Goal: Task Accomplishment & Management: Manage account settings

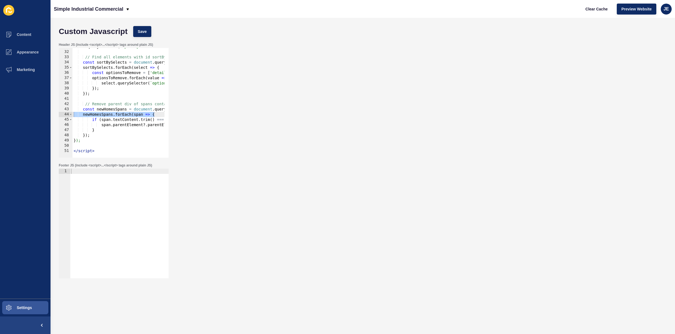
scroll to position [160, 0]
type textarea "</script>"
click at [104, 150] on div "?. querySelector ( 'option[value="week"]' ) ?. remove ( ) ; // Find all element…" at bounding box center [234, 102] width 325 height 116
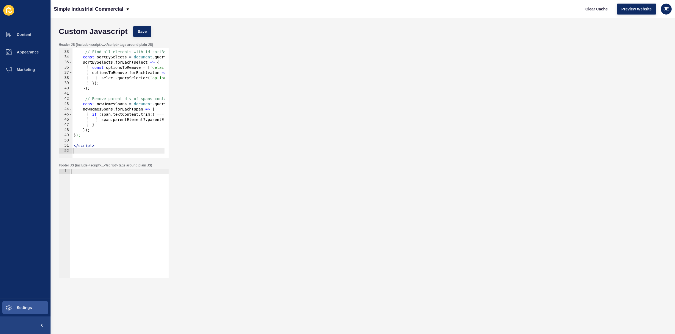
paste textarea "</script>"
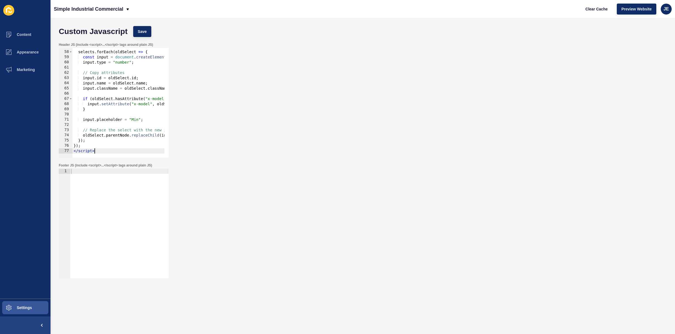
scroll to position [296, 0]
click at [144, 35] on button "Save" at bounding box center [142, 31] width 18 height 11
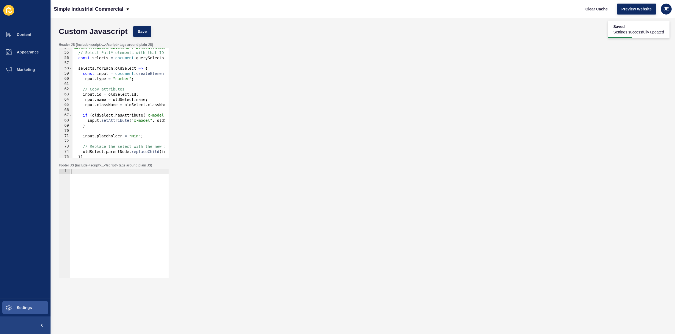
scroll to position [0, 8]
drag, startPoint x: 147, startPoint y: 106, endPoint x: 172, endPoint y: 107, distance: 24.2
click at [175, 104] on div "Header JS (include <script>...</script> tags around plain JS) input.className =…" at bounding box center [362, 100] width 613 height 121
click at [153, 119] on div "document.addEventListener("DOMContentLoaded", () => { // Select *all* elements …" at bounding box center [226, 103] width 325 height 116
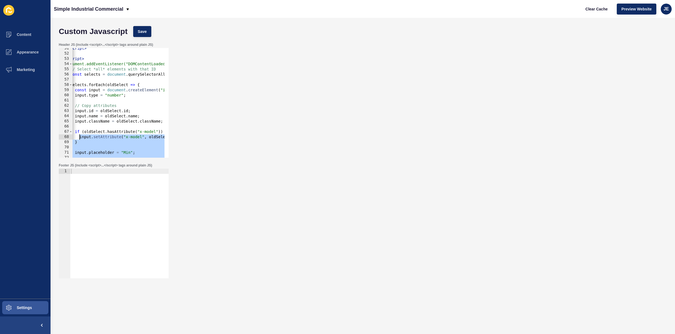
scroll to position [0, 0]
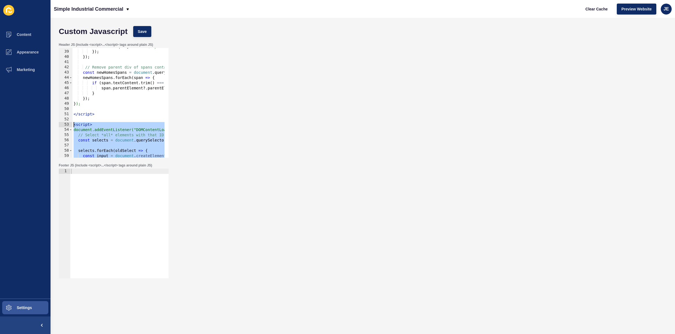
drag, startPoint x: 101, startPoint y: 151, endPoint x: 65, endPoint y: 124, distance: 45.0
click at [65, 124] on div "input.setAttribute("x-model", oldSelect.getAttribute("x-model")); 38 39 40 41 4…" at bounding box center [114, 103] width 110 height 110
type textarea "<script> document.addEventListener("DOMContentLoaded", () => {"
paste textarea
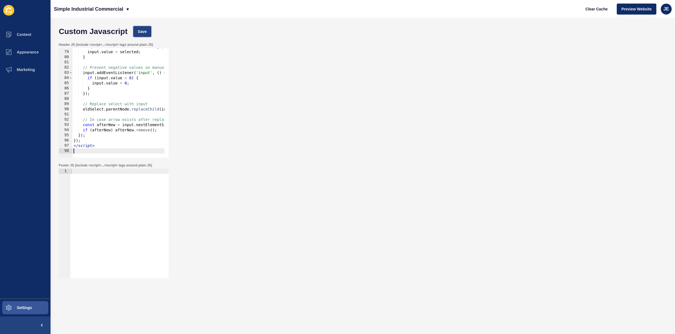
click at [147, 35] on button "Save" at bounding box center [142, 31] width 18 height 11
click at [597, 12] on button "Clear Cache" at bounding box center [597, 9] width 32 height 11
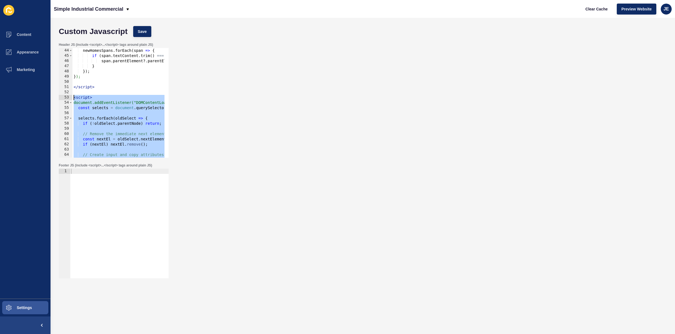
drag, startPoint x: 103, startPoint y: 146, endPoint x: 55, endPoint y: 95, distance: 69.9
click at [55, 95] on div "Custom Javascript Save Header JS (include <script>...</script> tags around plai…" at bounding box center [363, 176] width 624 height 317
type textarea "<script> document.addEventListener("DOMContentLoaded", () => {"
paste textarea
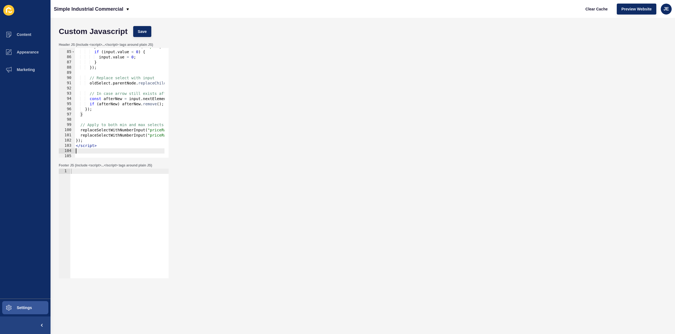
scroll to position [437, 0]
click at [142, 36] on button "Save" at bounding box center [142, 31] width 18 height 11
click at [600, 10] on span "Clear Cache" at bounding box center [596, 8] width 22 height 5
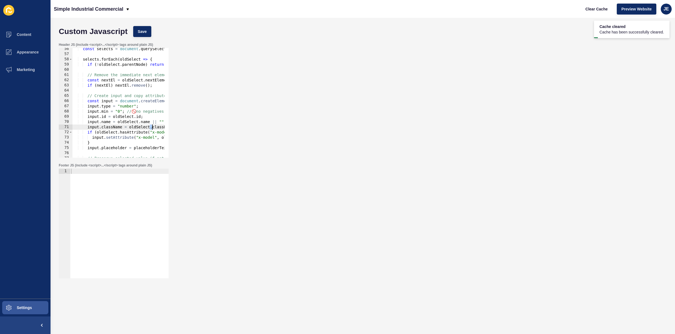
scroll to position [0, 27]
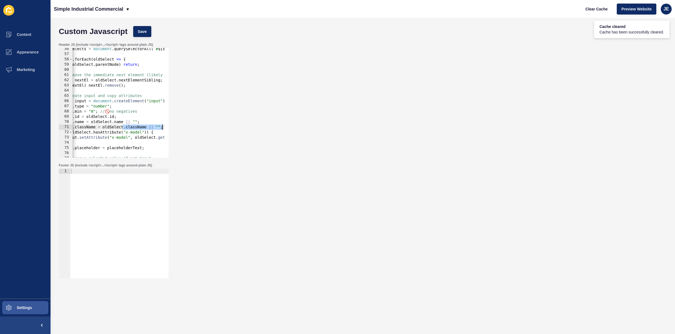
drag, startPoint x: 152, startPoint y: 127, endPoint x: 177, endPoint y: 127, distance: 24.4
click at [193, 127] on div "Header JS (include <script>...</script> tags around plain JS) input.className =…" at bounding box center [362, 100] width 613 height 121
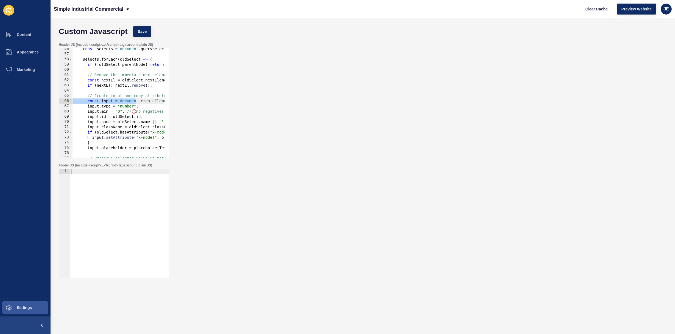
drag, startPoint x: 108, startPoint y: 103, endPoint x: 90, endPoint y: 110, distance: 19.7
click at [62, 103] on div "input.className = oldSelect.className || ""; 56 57 58 59 60 61 62 63 64 65 66 6…" at bounding box center [114, 103] width 110 height 110
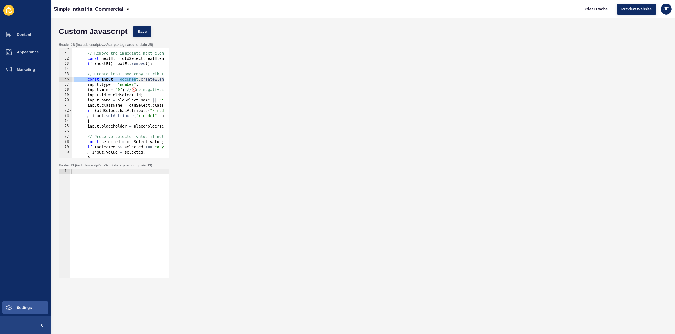
scroll to position [310, 0]
click at [86, 110] on div "// Remove the immediate next element (likely the dropdown arrow) const nextEl =…" at bounding box center [234, 104] width 325 height 116
type textarea "if (oldSelect.hasAttribute("x-model")) {"
click at [93, 111] on div "// Remove the immediate next element (likely the dropdown arrow) const nextEl =…" at bounding box center [234, 104] width 325 height 116
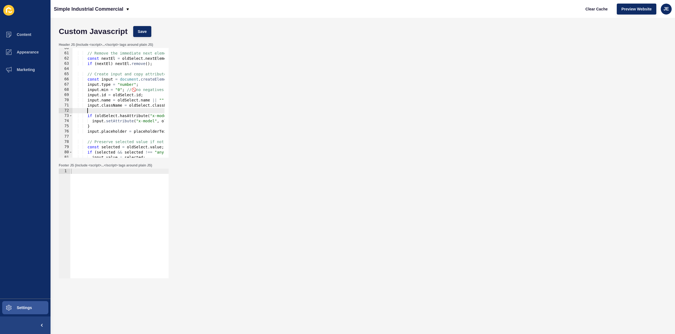
paste textarea
drag, startPoint x: 102, startPoint y: 111, endPoint x: 89, endPoint y: 111, distance: 13.2
click at [89, 111] on div "// Remove the immediate next element (likely the dropdown arrow) const nextEl =…" at bounding box center [234, 104] width 325 height 116
click at [144, 24] on div "Custom Javascript Save" at bounding box center [362, 31] width 613 height 16
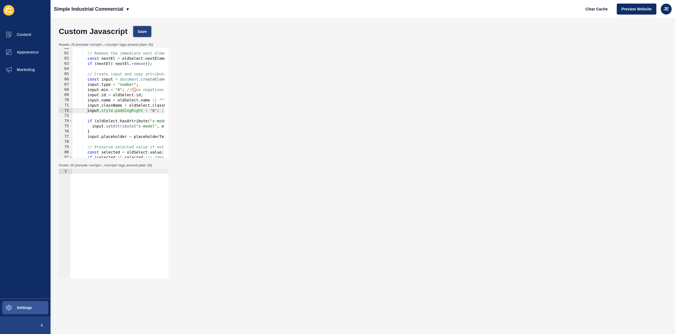
click at [144, 29] on span "Save" at bounding box center [142, 31] width 9 height 5
click at [591, 10] on span "Clear Cache" at bounding box center [596, 8] width 22 height 5
click at [153, 111] on div "// Remove the immediate next element (likely the dropdown arrow) const nextEl =…" at bounding box center [234, 104] width 325 height 116
click at [139, 30] on span "Save" at bounding box center [142, 31] width 9 height 5
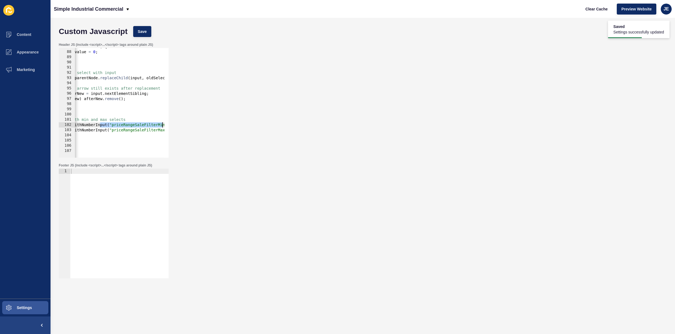
scroll to position [0, 64]
drag, startPoint x: 143, startPoint y: 126, endPoint x: 179, endPoint y: 122, distance: 36.7
click at [180, 122] on div "Header JS (include <script>...</script> tags around plain JS) replaceSelectWith…" at bounding box center [362, 100] width 613 height 121
click at [126, 125] on div "if ( input . value < 0 ) { input . value = 0 ; } }) ; // Replace select with in…" at bounding box center [173, 102] width 325 height 116
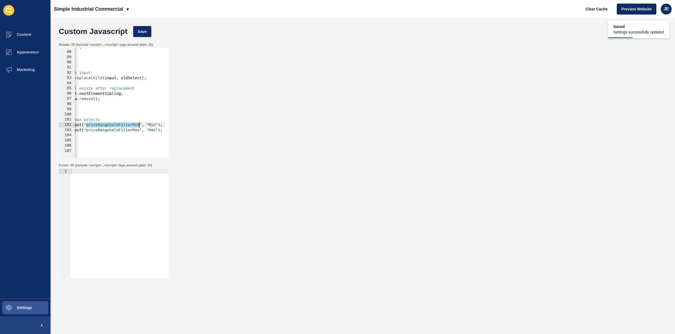
click at [126, 125] on div "if ( input . value < 0 ) { input . value = 0 ; } }) ; // Replace select with in…" at bounding box center [173, 102] width 325 height 116
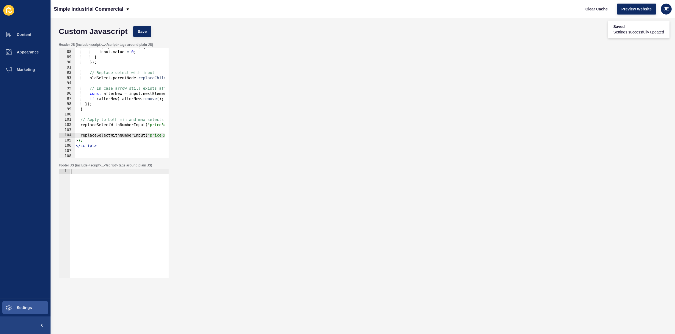
scroll to position [0, 0]
type textarea "});"
paste textarea
paste textarea "replaceSelectWithNumberInput("priceRangeSaleFilterMin", "Min");"
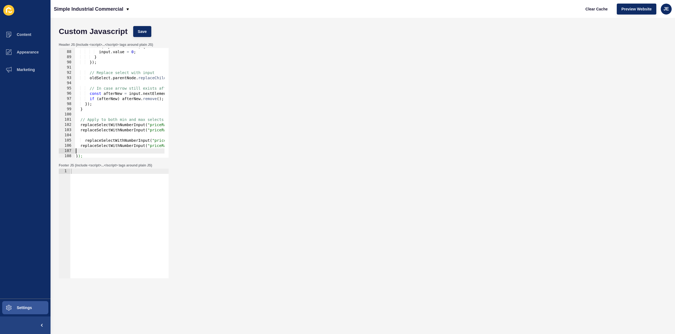
click at [85, 141] on div "if ( input . value < 0 ) { input . value = 0 ; } }) ; // Replace select with in…" at bounding box center [237, 102] width 325 height 116
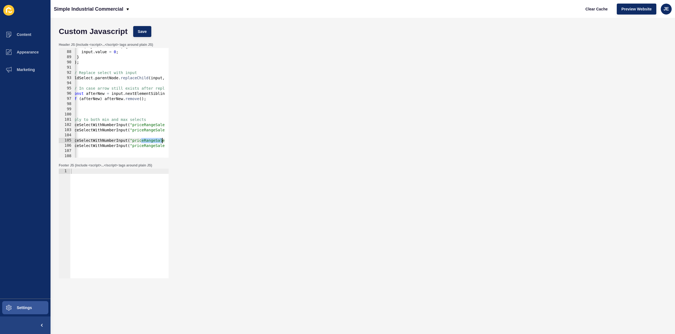
scroll to position [0, 52]
click at [166, 140] on div "replaceSelectWithNumberInput("priceRangeSaleFilterMin", "Min"); 87 88 89 90 91 …" at bounding box center [114, 103] width 110 height 110
click at [119, 141] on div "if ( input . value < 0 ) { input . value = 0 ; } }) ; // Replace select with in…" at bounding box center [185, 102] width 325 height 116
drag, startPoint x: 130, startPoint y: 141, endPoint x: 121, endPoint y: 141, distance: 8.5
click at [121, 141] on div "if ( input . value < 0 ) { input . value = 0 ; } }) ; // Replace select with in…" at bounding box center [185, 102] width 325 height 116
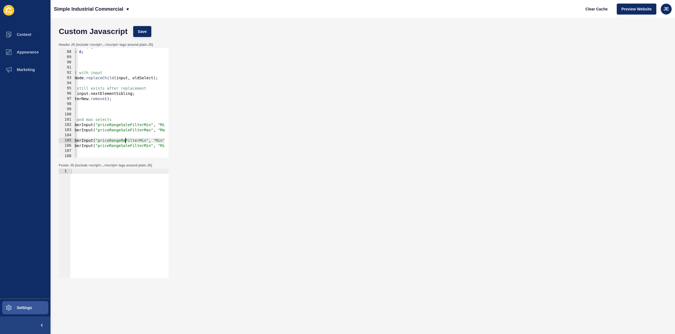
scroll to position [0, 8]
drag, startPoint x: 129, startPoint y: 146, endPoint x: 135, endPoint y: 150, distance: 6.5
click at [121, 146] on div "if ( input . value < 0 ) { input . value = 0 ; } }) ; // Replace select with in…" at bounding box center [185, 102] width 325 height 116
click at [140, 31] on span "Save" at bounding box center [142, 31] width 9 height 5
click at [595, 9] on span "Clear Cache" at bounding box center [596, 8] width 22 height 5
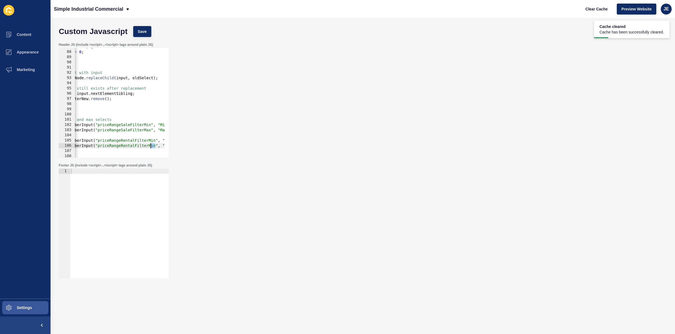
drag, startPoint x: 155, startPoint y: 146, endPoint x: 151, endPoint y: 146, distance: 3.9
click at [151, 146] on div "if ( input . value < 0 ) { input . value = 0 ; } }) ; // Replace select with in…" at bounding box center [185, 102] width 325 height 116
type textarea "replaceSelectWithNumberInput("priceRangeRentalFilterMax", "Min");"
click at [132, 27] on div "Custom Javascript Save" at bounding box center [362, 31] width 613 height 16
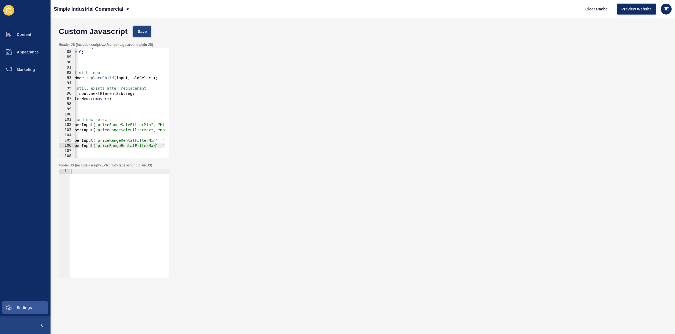
click at [142, 30] on span "Save" at bounding box center [142, 31] width 9 height 5
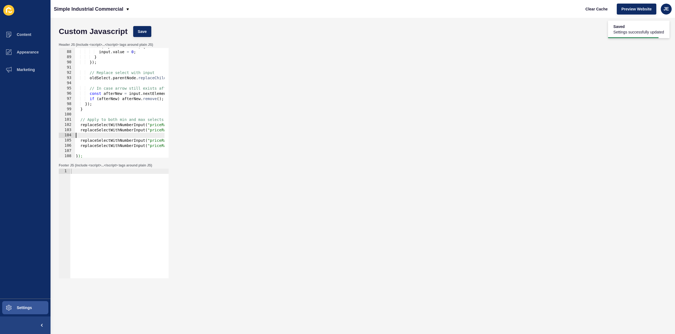
drag, startPoint x: 103, startPoint y: 134, endPoint x: 58, endPoint y: 135, distance: 45.3
click at [57, 135] on div "Header JS (include <script>...</script> tags around plain JS) 87 88 89 90 91 92…" at bounding box center [362, 100] width 613 height 121
click at [610, 12] on button "Clear Cache" at bounding box center [597, 9] width 32 height 11
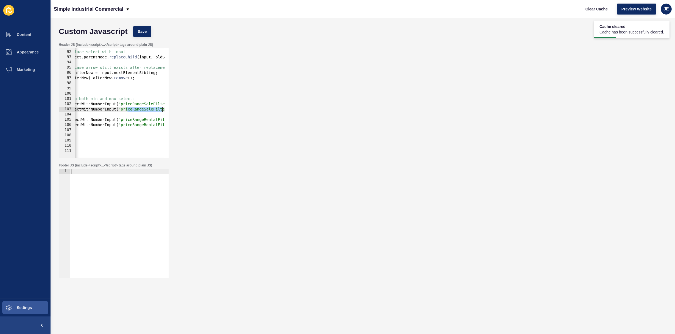
scroll to position [0, 57]
drag, startPoint x: 156, startPoint y: 108, endPoint x: 168, endPoint y: 107, distance: 11.6
click at [168, 107] on div "replaceSelectWithNumberInput("priceRangeSaleFilterMax", "Max"); 91 92 93 94 95 …" at bounding box center [114, 103] width 110 height 110
click at [159, 108] on div "// Replace select with input oldSelect . parentNode . replaceChild ( input , ol…" at bounding box center [180, 102] width 325 height 116
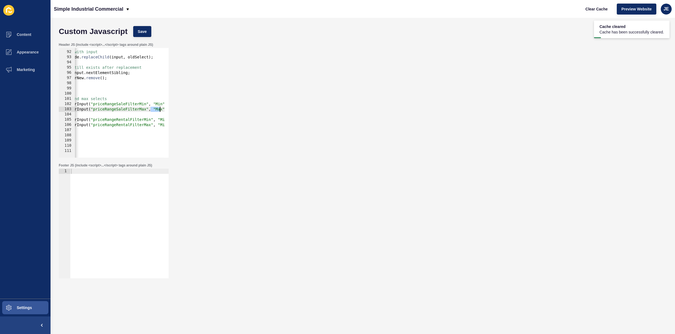
drag, startPoint x: 151, startPoint y: 108, endPoint x: 161, endPoint y: 109, distance: 10.3
click at [165, 107] on div "replaceSelectWithNumberInput("priceRangeSaleFilterMax", "Max"); 91 92 93 94 95 …" at bounding box center [114, 103] width 110 height 110
click at [155, 112] on div "// Replace select with input oldSelect . parentNode . replaceChild ( input , ol…" at bounding box center [173, 102] width 325 height 116
click at [157, 124] on div "// Replace select with input oldSelect . parentNode . replaceChild ( input , ol…" at bounding box center [173, 102] width 325 height 116
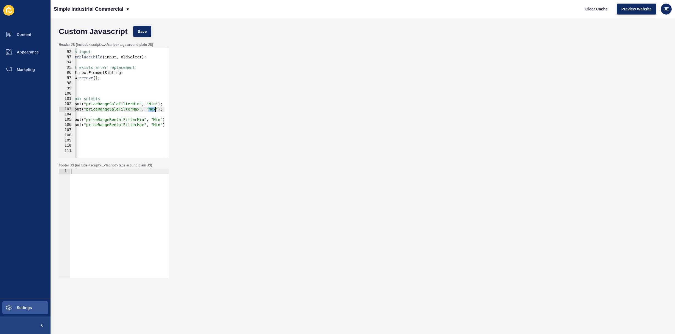
click at [157, 124] on div "// Replace select with input oldSelect . parentNode . replaceChild ( input , ol…" at bounding box center [173, 102] width 325 height 116
paste textarea "ax"
click at [142, 32] on span "Save" at bounding box center [142, 31] width 9 height 5
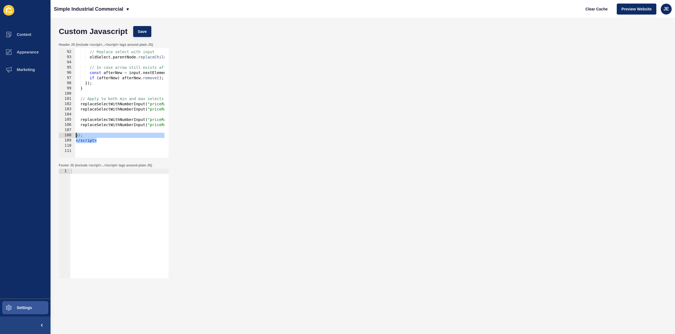
scroll to position [0, 0]
drag, startPoint x: 101, startPoint y: 138, endPoint x: 47, endPoint y: 137, distance: 53.5
click at [47, 137] on div "Content Appearance Marketing Settings Simple Industrial Commercial Clear Cache …" at bounding box center [337, 167] width 675 height 334
drag, startPoint x: 164, startPoint y: 99, endPoint x: 172, endPoint y: 100, distance: 8.0
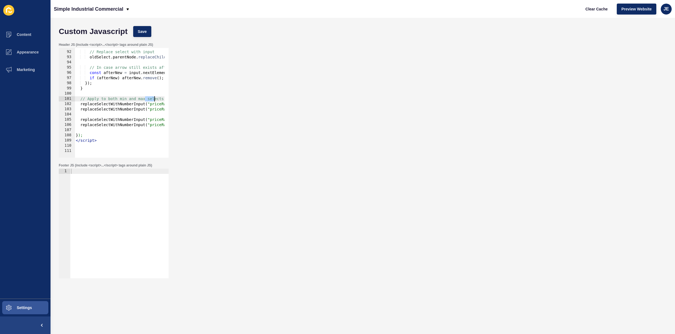
click at [172, 100] on div "Header JS (include <script>...</script> tags around plain JS) }); </script> 91 …" at bounding box center [362, 100] width 613 height 121
click at [141, 100] on div "// Replace select with input oldSelect . parentNode . replaceChild ( input , ol…" at bounding box center [235, 102] width 325 height 116
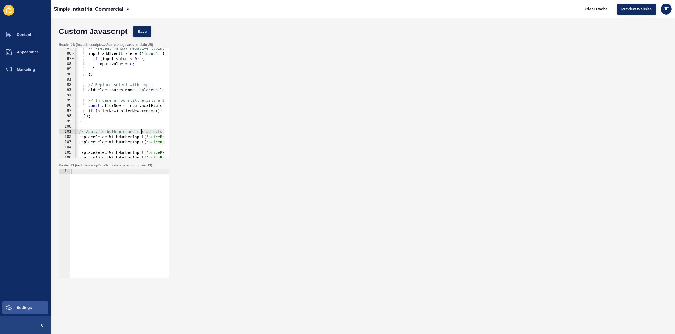
scroll to position [440, 0]
click at [129, 100] on div "// Prevent manual negative typing input . addEventListener ( "input" , ( ) => {…" at bounding box center [235, 104] width 325 height 116
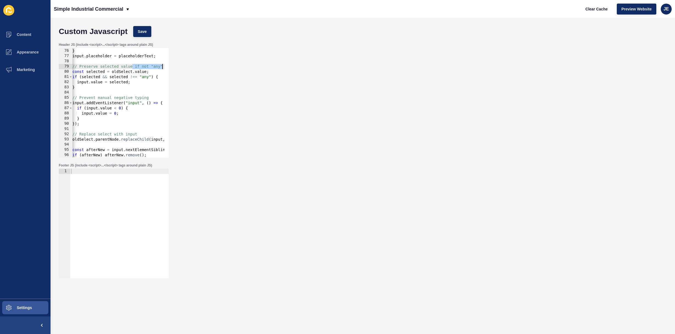
scroll to position [0, 15]
drag, startPoint x: 147, startPoint y: 67, endPoint x: 167, endPoint y: 66, distance: 19.5
click at [167, 66] on div "const afterNew = input.nextElementSibling; 75 76 77 78 79 80 81 82 83 84 85 86 …" at bounding box center [114, 103] width 110 height 110
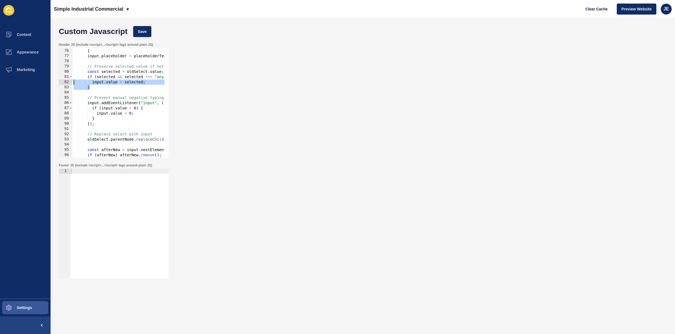
scroll to position [0, 0]
drag, startPoint x: 105, startPoint y: 88, endPoint x: 60, endPoint y: 67, distance: 49.5
click at [60, 67] on div "// Preserve selected value if not "any" 75 76 77 78 79 80 81 82 83 84 85 86 87 …" at bounding box center [114, 103] width 110 height 110
type textarea "// Preserve selected value if not "any" const selected = oldSelect.value;"
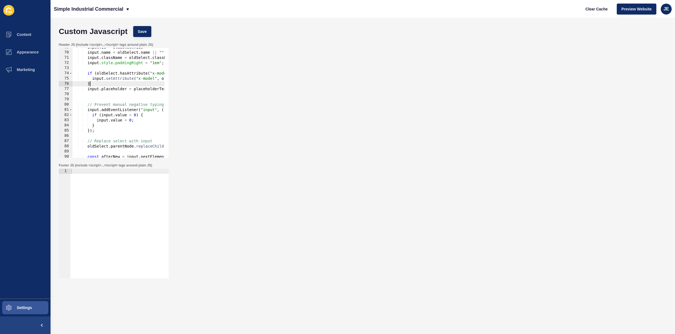
click at [110, 83] on div "input . id = oldSelect . id ; input . name = oldSelect . name || "" ; input . c…" at bounding box center [234, 103] width 325 height 116
type textarea "}"
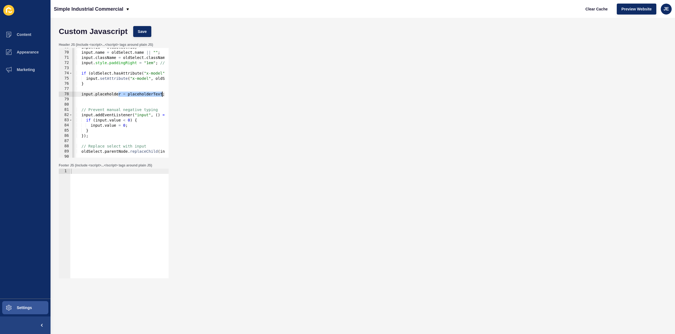
scroll to position [0, 8]
drag, startPoint x: 124, startPoint y: 94, endPoint x: 172, endPoint y: 95, distance: 47.5
click at [172, 95] on div "Header JS (include <script>...</script> tags around plain JS) 69 70 71 72 73 74…" at bounding box center [362, 100] width 613 height 121
type textarea "input.placeholder = placeholderText;"
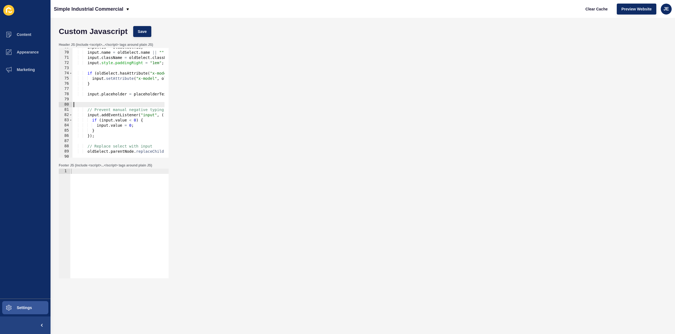
click at [84, 107] on div "input . id = oldSelect . id ; input . name = oldSelect . name || "" ; input . c…" at bounding box center [234, 103] width 325 height 116
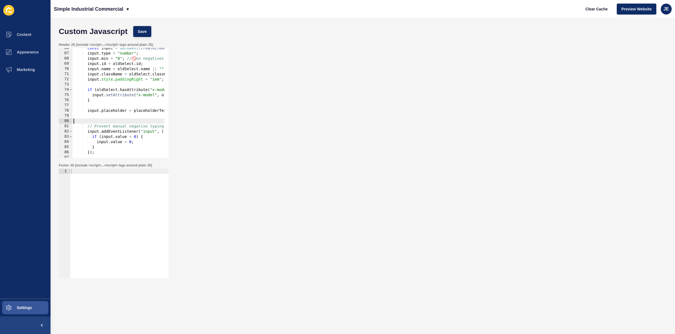
scroll to position [325, 0]
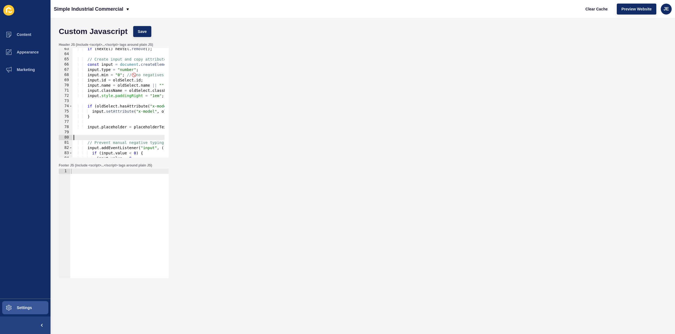
click at [94, 127] on div "if ( nextEl ) nextEl . remove ( ) ; // Create input and copy attributes const i…" at bounding box center [234, 104] width 325 height 116
type textarea "input.placeholder = placeholderText;"
click at [99, 100] on div "if ( nextEl ) nextEl . remove ( ) ; // Create input and copy attributes const i…" at bounding box center [234, 104] width 325 height 116
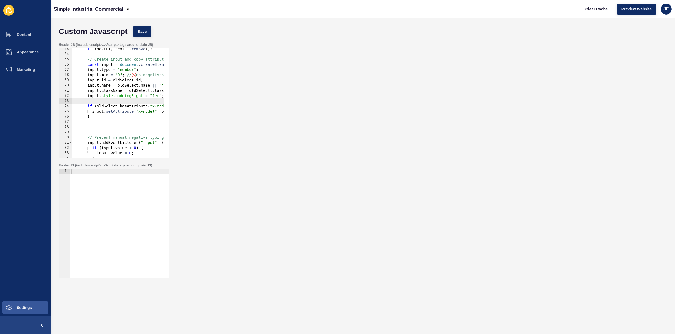
paste textarea "input.placeholder = placeholderText;"
click at [98, 101] on div "if ( nextEl ) nextEl . remove ( ) ; // Create input and copy attributes const i…" at bounding box center [234, 104] width 325 height 116
type textarea "input.placeholder = placeholderText;"
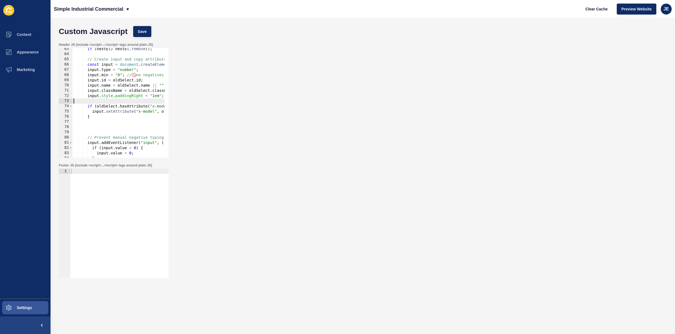
click at [86, 90] on div "if ( nextEl ) nextEl . remove ( ) ; // Create input and copy attributes const i…" at bounding box center [234, 104] width 325 height 116
type textarea "input.className = oldSelect.className || "";"
paste textarea
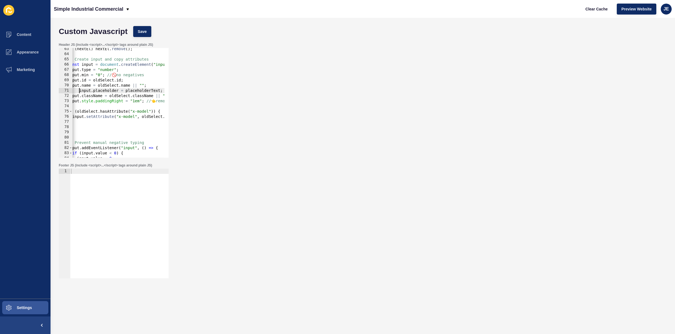
scroll to position [0, 0]
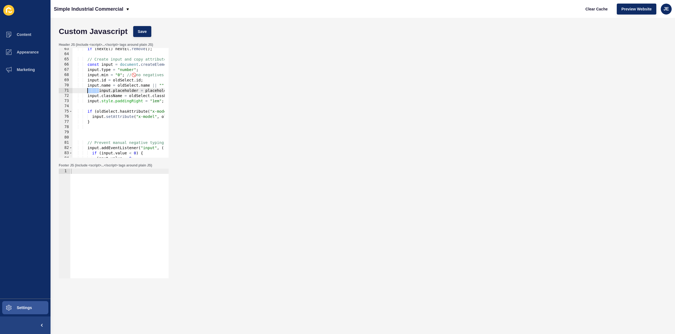
drag, startPoint x: 78, startPoint y: 92, endPoint x: 88, endPoint y: 91, distance: 9.5
click at [88, 91] on div "if ( nextEl ) nextEl . remove ( ) ; // Create input and copy attributes const i…" at bounding box center [234, 104] width 325 height 116
drag, startPoint x: 127, startPoint y: 75, endPoint x: 192, endPoint y: 73, distance: 64.5
click at [192, 73] on div "Header JS (include <script>...</script> tags around plain JS) input.placeholder…" at bounding box center [362, 100] width 613 height 121
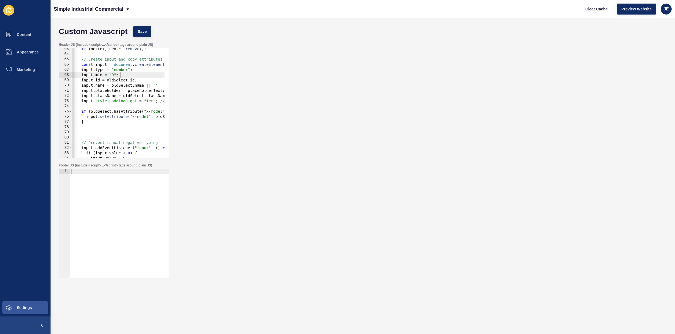
scroll to position [0, 64]
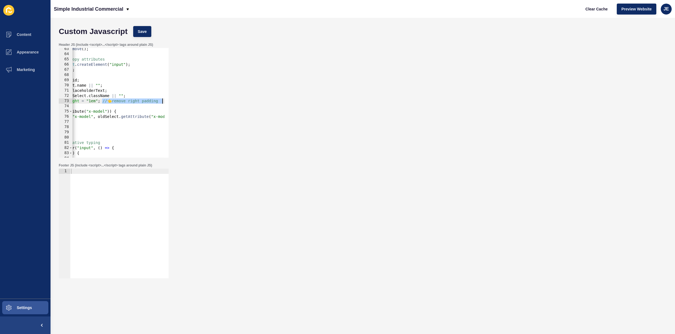
drag, startPoint x: 159, startPoint y: 100, endPoint x: 197, endPoint y: 100, distance: 37.9
click at [197, 100] on div "Header JS (include <script>...</script> tags around plain JS) input.min = "0"; …" at bounding box center [362, 100] width 613 height 121
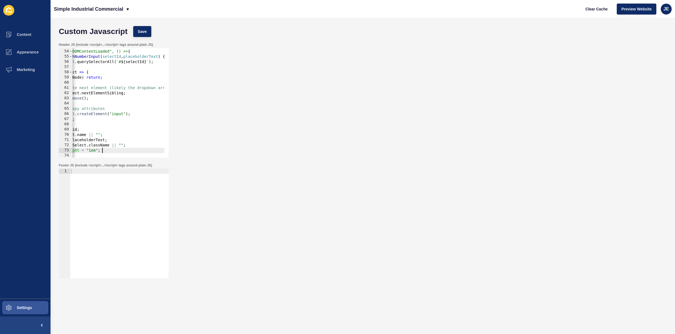
scroll to position [0, 0]
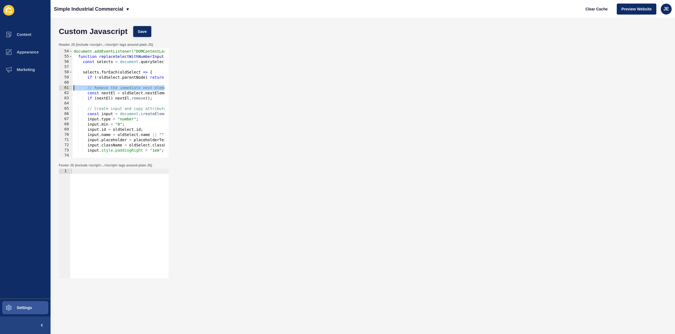
drag, startPoint x: 110, startPoint y: 88, endPoint x: 36, endPoint y: 89, distance: 74.7
click at [35, 89] on div "Content Appearance Marketing Settings Simple Industrial Commercial Clear Cache …" at bounding box center [337, 167] width 675 height 334
click at [120, 89] on div "< script > document.addEventListener("DOMContentLoaded", () => { function repla…" at bounding box center [234, 102] width 325 height 116
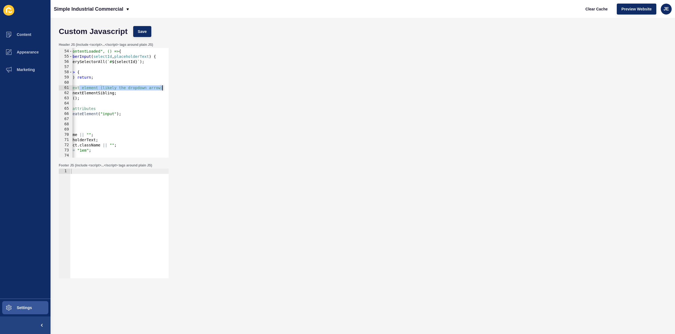
drag, startPoint x: 154, startPoint y: 87, endPoint x: 179, endPoint y: 88, distance: 25.0
click at [179, 88] on div "Header JS (include <script>...</script> tags around plain JS) // Remove the imm…" at bounding box center [362, 100] width 613 height 121
click at [133, 90] on div "< script > document.addEventListener("DOMContentLoaded", () => { function repla…" at bounding box center [162, 102] width 325 height 116
click at [105, 88] on div "< script > document.addEventListener("DOMContentLoaded", () => { function repla…" at bounding box center [162, 102] width 325 height 116
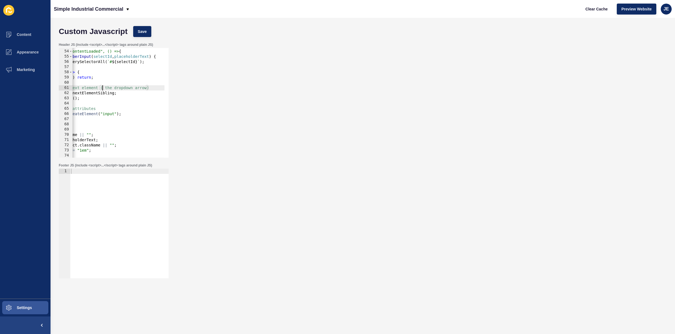
click at [109, 88] on div "< script > document.addEventListener("DOMContentLoaded", () => { function repla…" at bounding box center [162, 102] width 325 height 116
click at [107, 89] on div "< script > document.addEventListener("DOMContentLoaded", () => { function repla…" at bounding box center [162, 102] width 325 height 116
drag, startPoint x: 107, startPoint y: 96, endPoint x: 65, endPoint y: 91, distance: 42.0
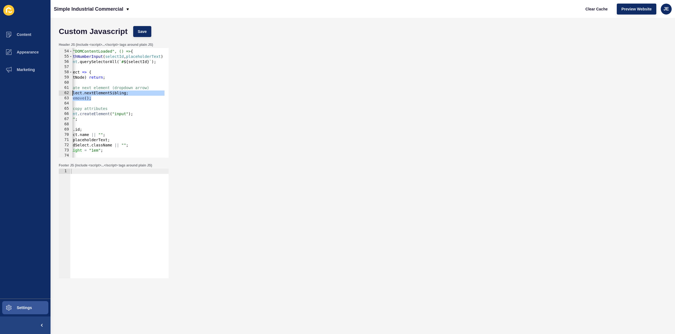
click at [52, 93] on div "Custom Javascript Save Header JS (include <script>...</script> tags around plai…" at bounding box center [363, 176] width 624 height 317
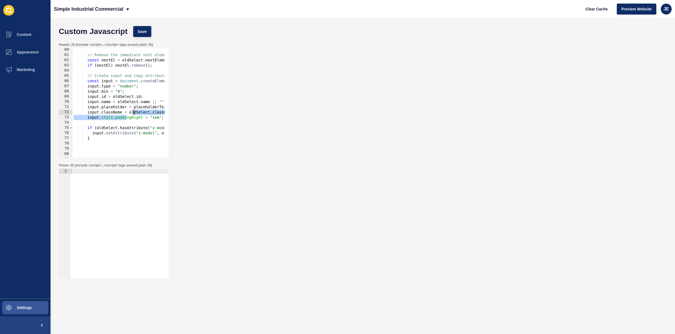
scroll to position [0, 27]
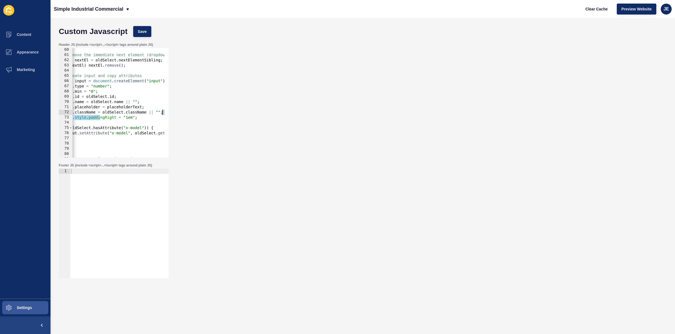
drag, startPoint x: 138, startPoint y: 114, endPoint x: 178, endPoint y: 113, distance: 40.1
click at [178, 113] on div "Header JS (include <script>...</script> tags around plain JS) const nextEl = ol…" at bounding box center [362, 100] width 613 height 121
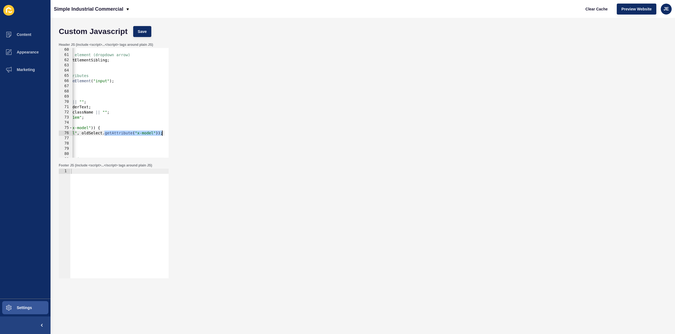
drag, startPoint x: 160, startPoint y: 134, endPoint x: 182, endPoint y: 132, distance: 22.0
click at [182, 132] on div "Header JS (include <script>...</script> tags around plain JS) input.className =…" at bounding box center [362, 100] width 613 height 121
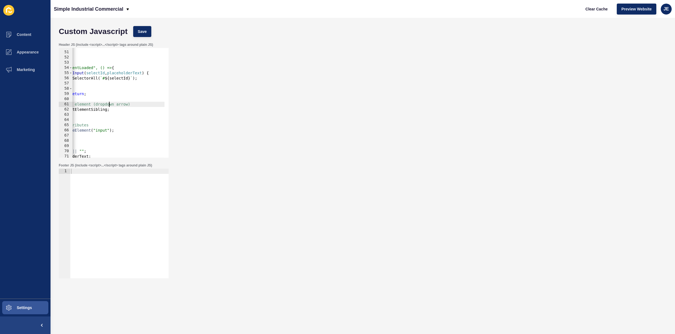
scroll to position [0, 0]
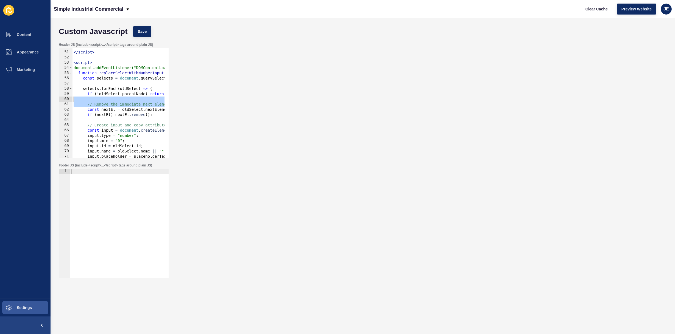
drag, startPoint x: 108, startPoint y: 102, endPoint x: 29, endPoint y: 98, distance: 80.0
click at [29, 98] on div "Content Appearance Marketing Settings Simple Industrial Commercial Clear Cache …" at bounding box center [337, 167] width 675 height 334
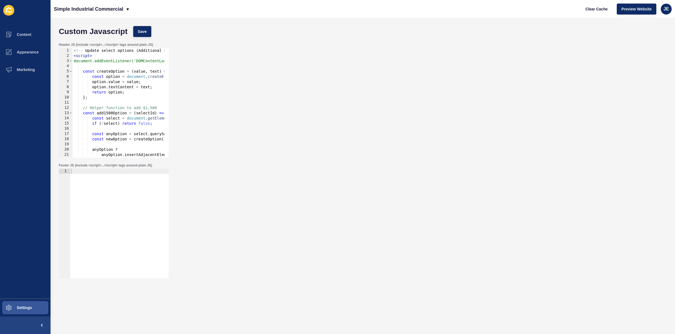
click at [94, 53] on div "<!-- Update select options ( Additional $1500 option and removal of per week op…" at bounding box center [234, 106] width 325 height 116
type textarea "<!-- Update select options (Additional $1500 option and removal of per week opt…"
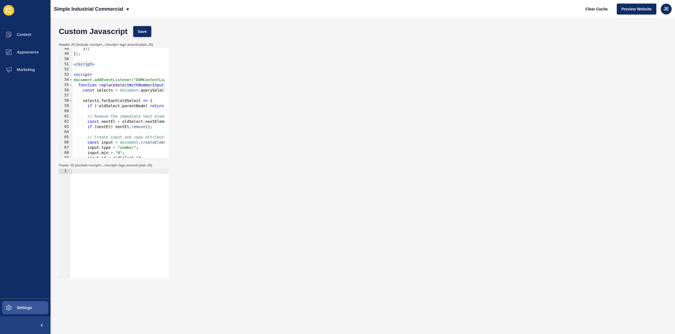
click at [89, 71] on div "}) ; } ); </ script > < script > document.addEventListener("DOMContentLoaded", …" at bounding box center [234, 104] width 325 height 116
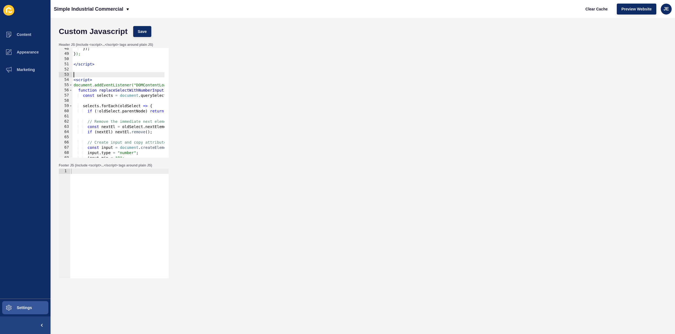
paste textarea "<!-- Update select options (Additional $1500 option and removal of per week opt…"
drag, startPoint x: 153, startPoint y: 76, endPoint x: 86, endPoint y: 75, distance: 67.8
click at [86, 75] on div "}) ; } ); </ script > <!-- Update select options ( Additional $1500 option and …" at bounding box center [234, 104] width 325 height 116
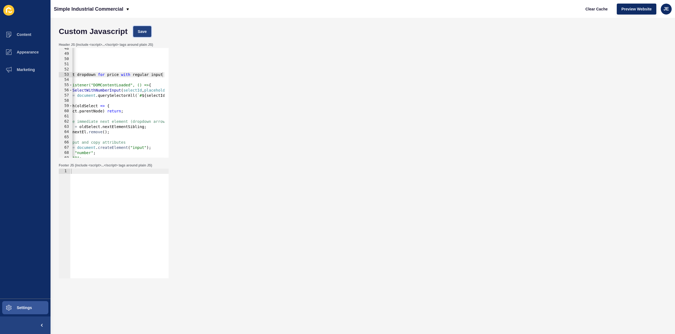
click at [145, 26] on button "Save" at bounding box center [142, 31] width 18 height 11
click at [603, 11] on span "Clear Cache" at bounding box center [596, 8] width 22 height 5
type textarea "document.addEventListener("DOMContentLoaded", () => {"
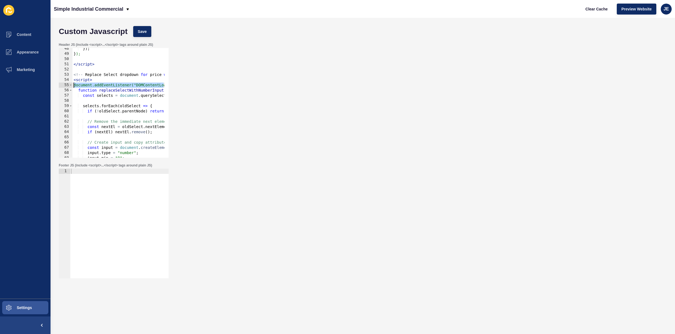
drag, startPoint x: 92, startPoint y: 86, endPoint x: 62, endPoint y: 87, distance: 30.2
click at [62, 87] on div "document.addEventListener("DOMContentLoaded", () => { 48 49 50 51 52 53 54 55 5…" at bounding box center [114, 103] width 110 height 110
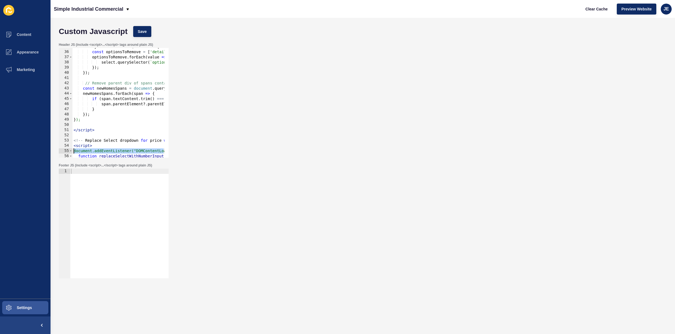
click at [81, 125] on div "sortBySelects . forEach ( select => { const optionsToRemove = [ 'detailsBaths' …" at bounding box center [234, 102] width 325 height 116
type textarea "});"
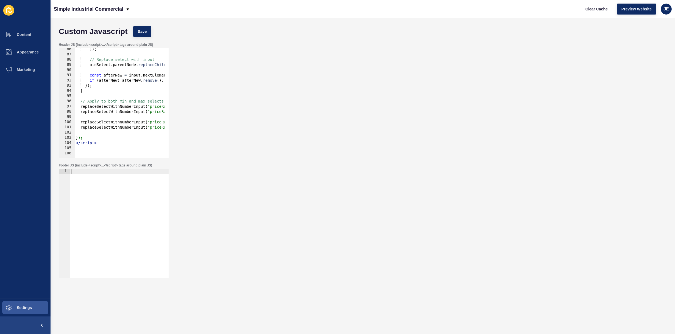
scroll to position [447, 0]
click at [94, 130] on div "}) ; // Replace select with input oldSelect . parentNode . replaceChild ( input…" at bounding box center [237, 102] width 325 height 116
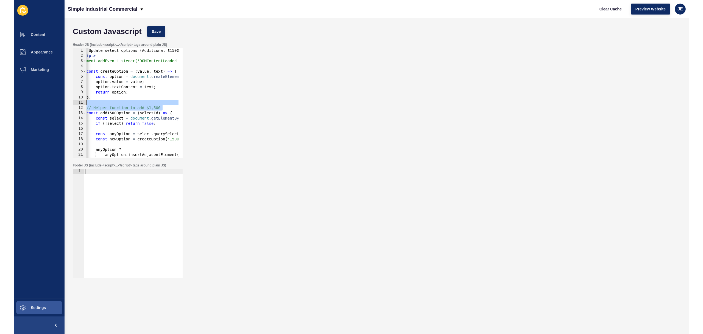
scroll to position [0, 0]
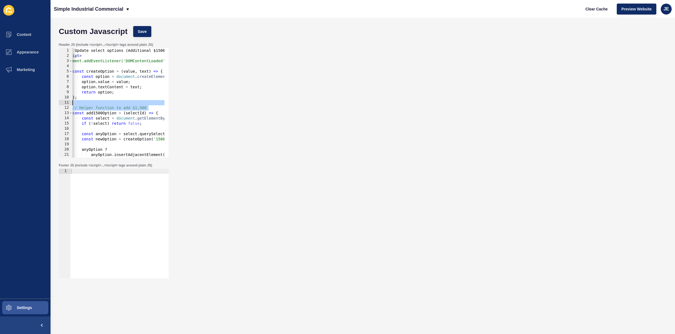
drag, startPoint x: 97, startPoint y: 106, endPoint x: 47, endPoint y: 99, distance: 50.2
click at [47, 99] on div "Content Appearance Marketing Settings Simple Industrial Commercial Clear Cache …" at bounding box center [337, 167] width 675 height 334
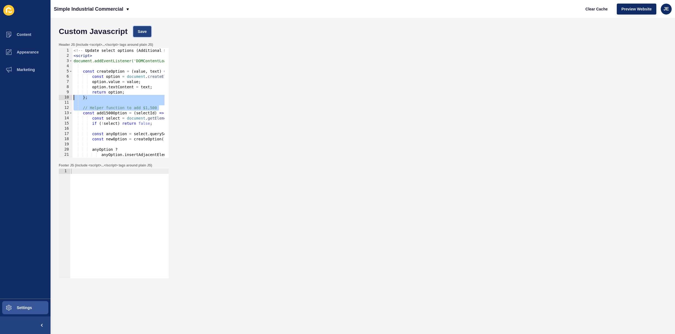
click at [151, 29] on button "Save" at bounding box center [142, 31] width 18 height 11
click at [291, 171] on div "Footer JS (include <script>...</script> tags around plain JS) 1 ההההההההההההההה…" at bounding box center [362, 221] width 613 height 121
click at [182, 92] on div "Header JS (include <script>...</script> tags around plain JS) }; 1 2 3 4 5 6 7 …" at bounding box center [362, 100] width 613 height 121
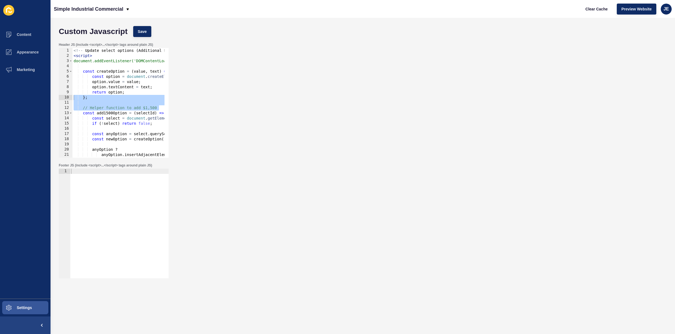
click at [182, 92] on div "Header JS (include <script>...</script> tags around plain JS) }; 1 2 3 4 5 6 7 …" at bounding box center [362, 100] width 613 height 121
click at [314, 139] on div "Header JS (include <script>...</script> tags around plain JS) }; 1 2 3 4 5 6 7 …" at bounding box center [362, 100] width 613 height 121
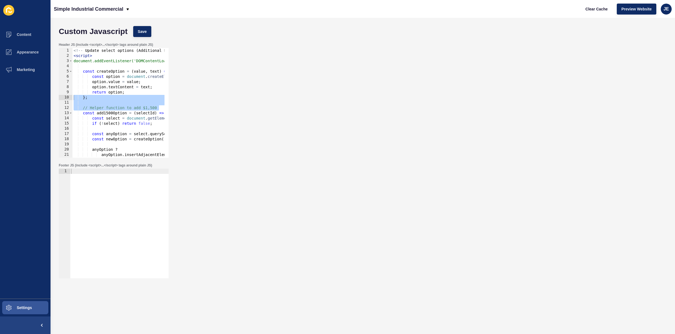
click at [314, 139] on div "Header JS (include <script>...</script> tags around plain JS) }; 1 2 3 4 5 6 7 …" at bounding box center [362, 100] width 613 height 121
click at [353, 112] on div "Header JS (include <script>...</script> tags around plain JS) }; 1 2 3 4 5 6 7 …" at bounding box center [362, 100] width 613 height 121
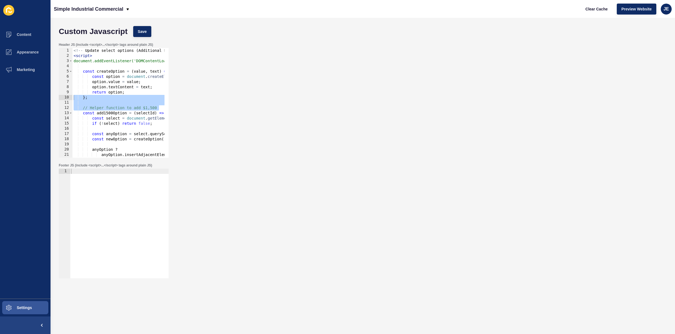
click at [353, 112] on div "Header JS (include <script>...</script> tags around plain JS) }; 1 2 3 4 5 6 7 …" at bounding box center [362, 100] width 613 height 121
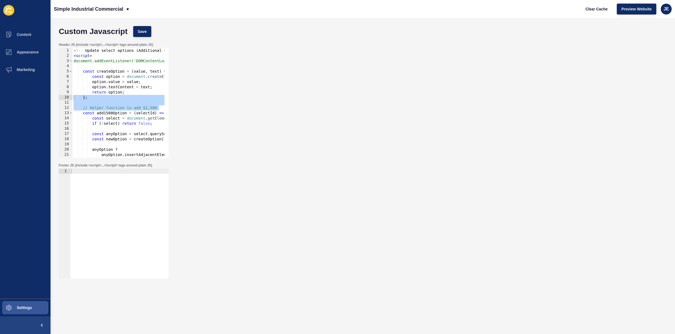
click at [353, 112] on div "Header JS (include <script>...</script> tags around plain JS) }; 1 2 3 4 5 6 7 …" at bounding box center [362, 100] width 613 height 121
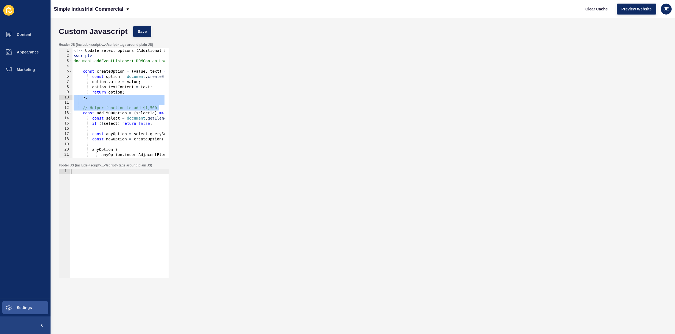
click at [353, 112] on div "Header JS (include <script>...</script> tags around plain JS) }; 1 2 3 4 5 6 7 …" at bounding box center [362, 100] width 613 height 121
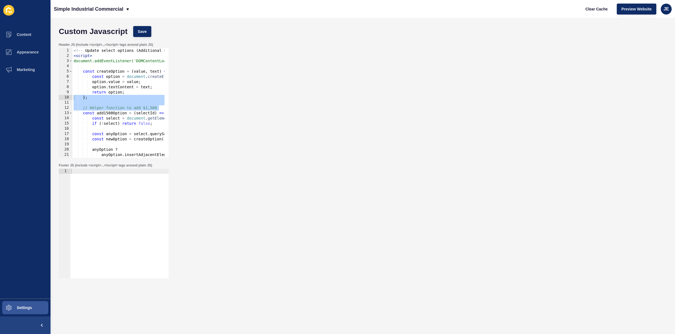
click at [353, 112] on div "Header JS (include <script>...</script> tags around plain JS) }; 1 2 3 4 5 6 7 …" at bounding box center [362, 100] width 613 height 121
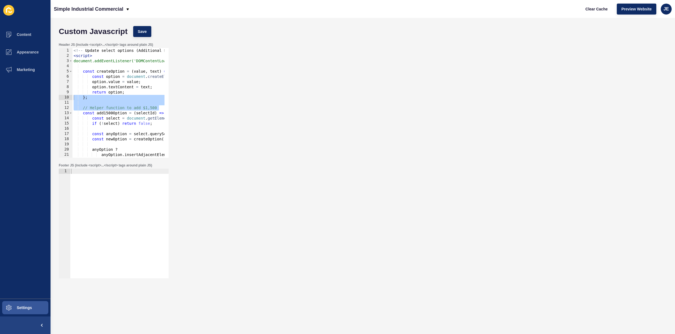
click at [353, 112] on div "Header JS (include <script>...</script> tags around plain JS) }; 1 2 3 4 5 6 7 …" at bounding box center [362, 100] width 613 height 121
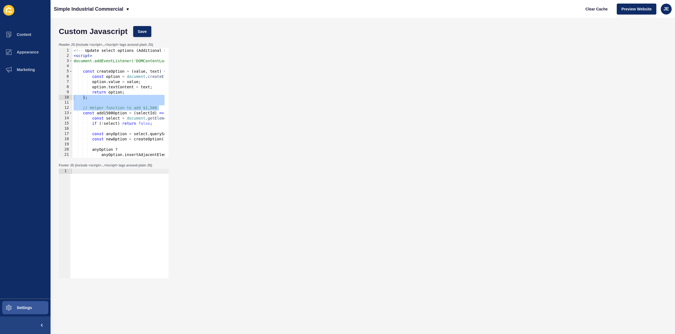
click at [353, 112] on div "Header JS (include <script>...</script> tags around plain JS) }; 1 2 3 4 5 6 7 …" at bounding box center [362, 100] width 613 height 121
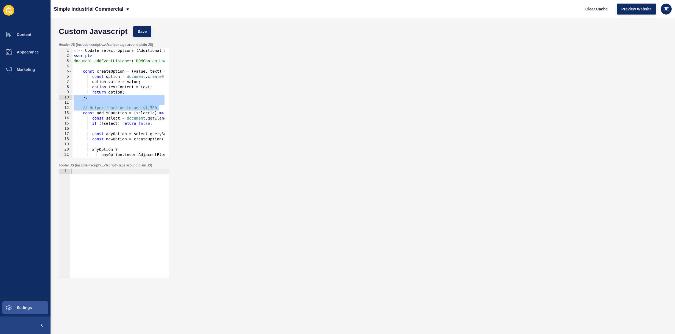
click at [353, 112] on div "Header JS (include <script>...</script> tags around plain JS) }; 1 2 3 4 5 6 7 …" at bounding box center [362, 100] width 613 height 121
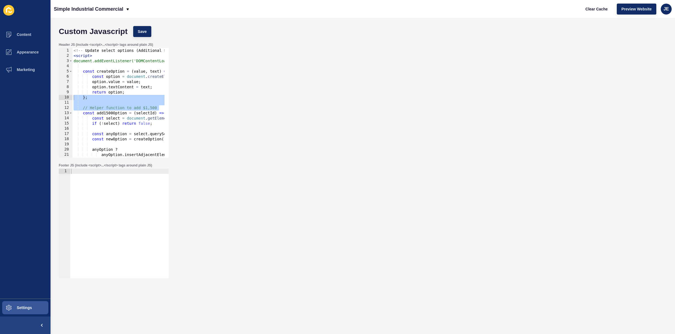
click at [353, 112] on div "Header JS (include <script>...</script> tags around plain JS) }; 1 2 3 4 5 6 7 …" at bounding box center [362, 100] width 613 height 121
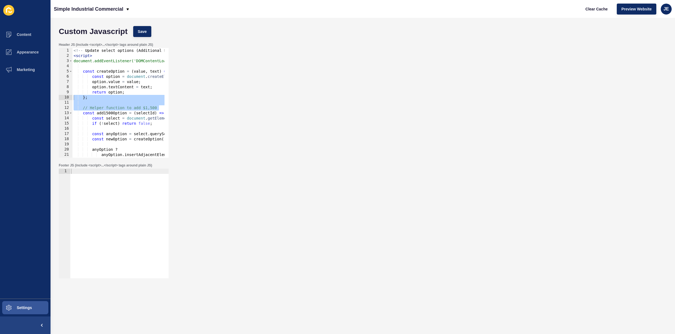
click at [353, 112] on div "Header JS (include <script>...</script> tags around plain JS) }; 1 2 3 4 5 6 7 …" at bounding box center [362, 100] width 613 height 121
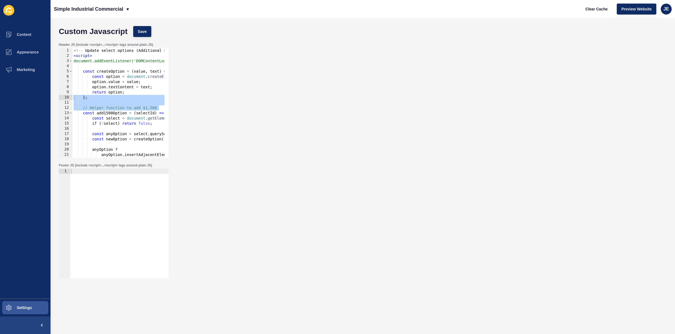
click at [353, 112] on div "Header JS (include <script>...</script> tags around plain JS) }; 1 2 3 4 5 6 7 …" at bounding box center [362, 100] width 613 height 121
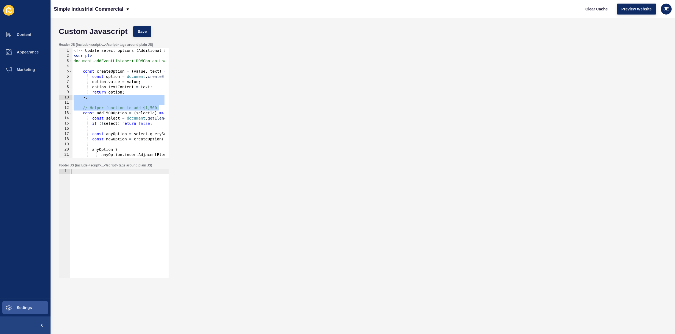
click at [353, 112] on div "Header JS (include <script>...</script> tags around plain JS) }; 1 2 3 4 5 6 7 …" at bounding box center [362, 100] width 613 height 121
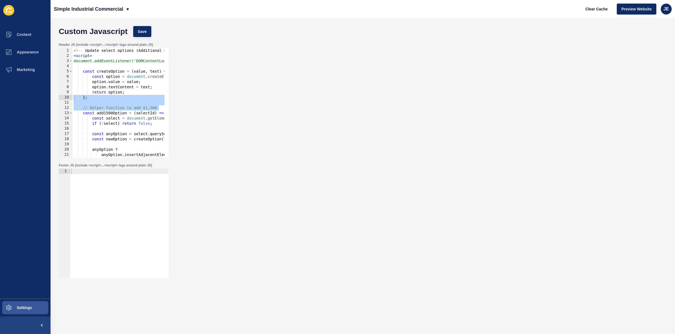
click at [353, 112] on div "Header JS (include <script>...</script> tags around plain JS) }; 1 2 3 4 5 6 7 …" at bounding box center [362, 100] width 613 height 121
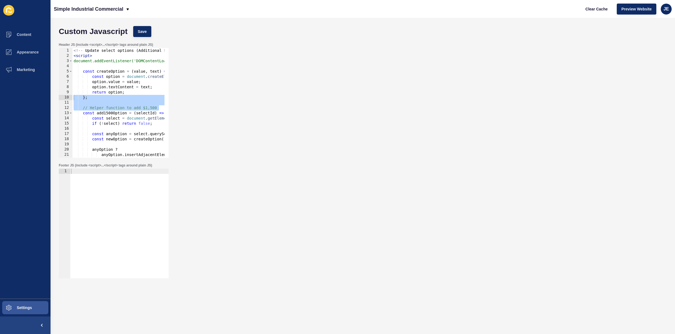
click at [353, 112] on div "Header JS (include <script>...</script> tags around plain JS) }; 1 2 3 4 5 6 7 …" at bounding box center [362, 100] width 613 height 121
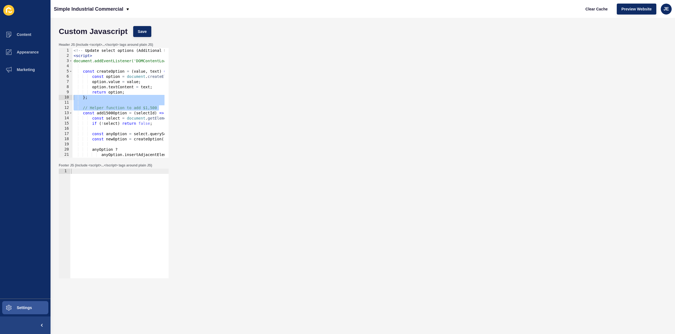
click at [353, 112] on div "Header JS (include <script>...</script> tags around plain JS) }; 1 2 3 4 5 6 7 …" at bounding box center [362, 100] width 613 height 121
click at [434, 140] on div "Header JS (include <script>...</script> tags around plain JS) }; 1 2 3 4 5 6 7 …" at bounding box center [362, 100] width 613 height 121
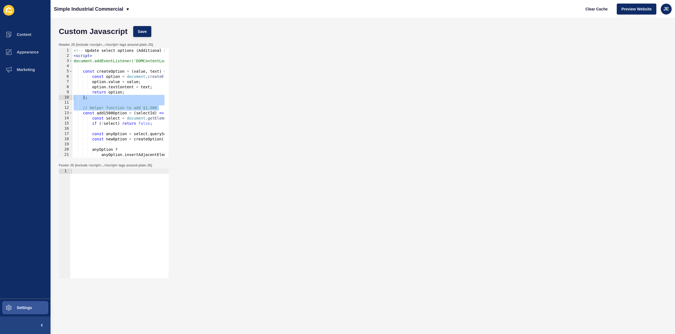
click at [434, 140] on div "Header JS (include <script>...</script> tags around plain JS) }; 1 2 3 4 5 6 7 …" at bounding box center [362, 100] width 613 height 121
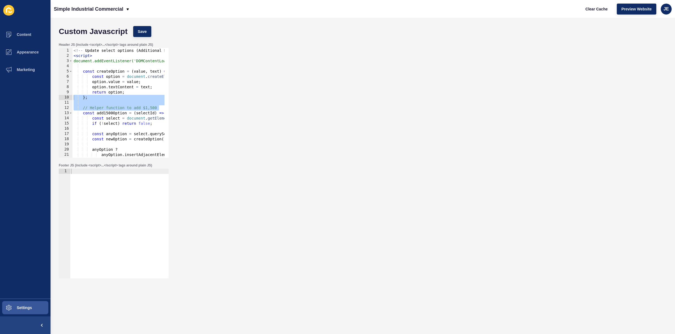
click at [434, 140] on div "Header JS (include <script>...</script> tags around plain JS) }; 1 2 3 4 5 6 7 …" at bounding box center [362, 100] width 613 height 121
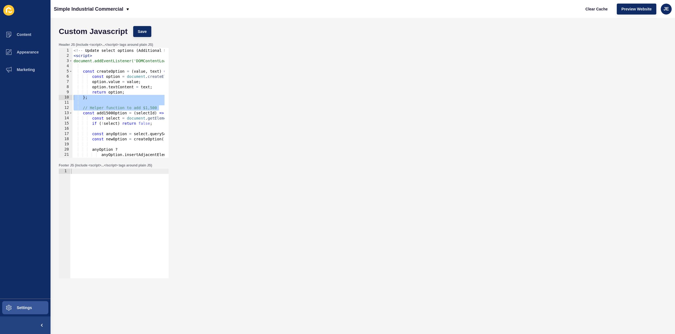
click at [434, 140] on div "Header JS (include <script>...</script> tags around plain JS) }; 1 2 3 4 5 6 7 …" at bounding box center [362, 100] width 613 height 121
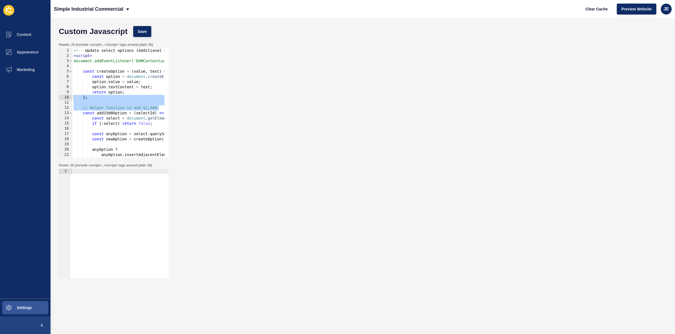
click at [434, 140] on div "Header JS (include <script>...</script> tags around plain JS) }; 1 2 3 4 5 6 7 …" at bounding box center [362, 100] width 613 height 121
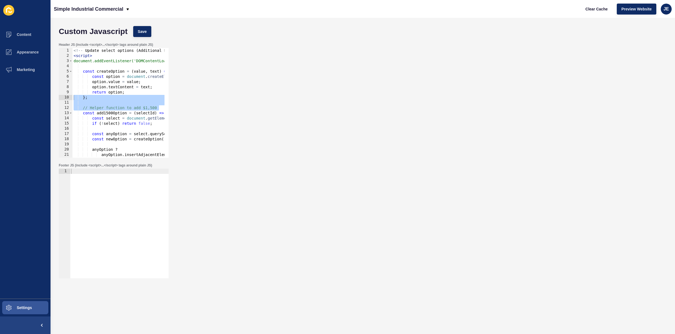
click at [434, 140] on div "Header JS (include <script>...</script> tags around plain JS) }; 1 2 3 4 5 6 7 …" at bounding box center [362, 100] width 613 height 121
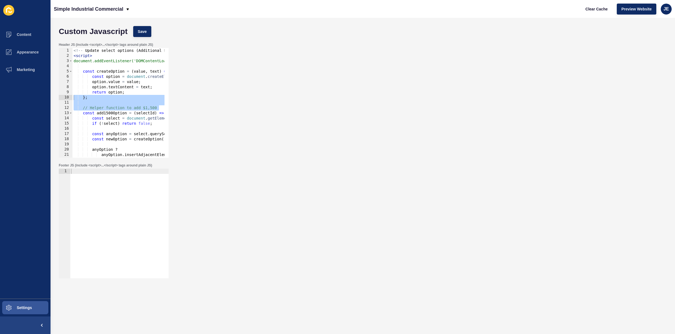
click at [434, 140] on div "Header JS (include <script>...</script> tags around plain JS) }; 1 2 3 4 5 6 7 …" at bounding box center [362, 100] width 613 height 121
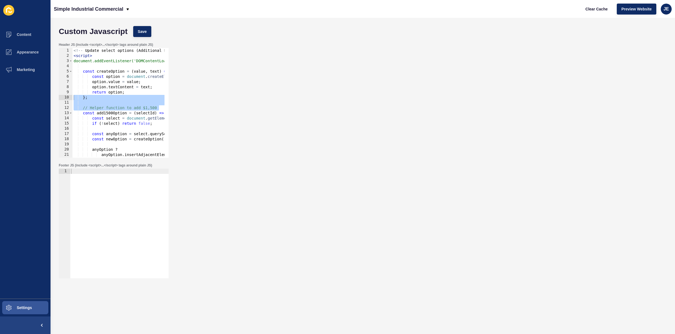
click at [434, 140] on div "Header JS (include <script>...</script> tags around plain JS) }; 1 2 3 4 5 6 7 …" at bounding box center [362, 100] width 613 height 121
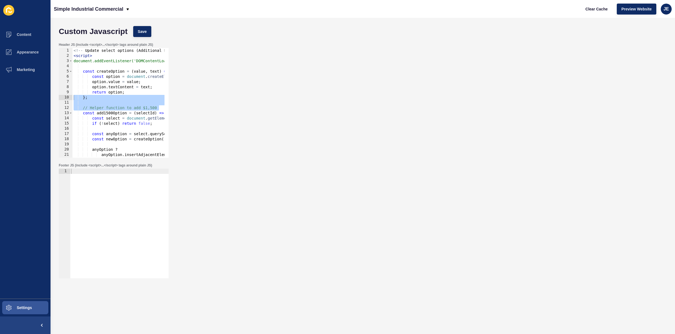
click at [434, 140] on div "Header JS (include <script>...</script> tags around plain JS) }; 1 2 3 4 5 6 7 …" at bounding box center [362, 100] width 613 height 121
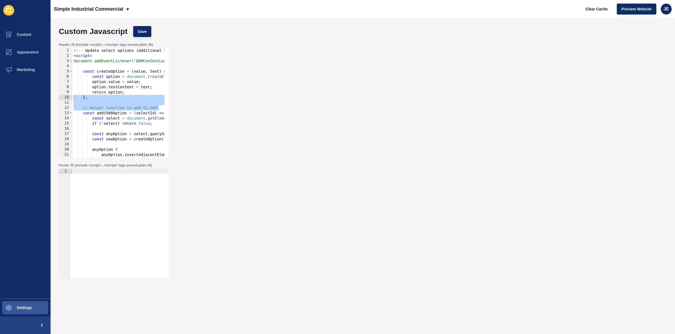
click at [434, 140] on div "Header JS (include <script>...</script> tags around plain JS) }; 1 2 3 4 5 6 7 …" at bounding box center [362, 100] width 613 height 121
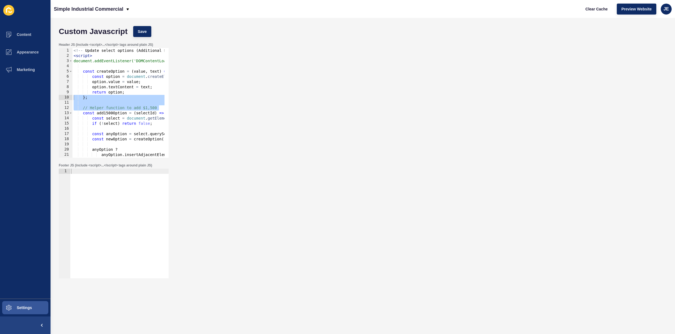
click at [434, 140] on div "Header JS (include <script>...</script> tags around plain JS) }; 1 2 3 4 5 6 7 …" at bounding box center [362, 100] width 613 height 121
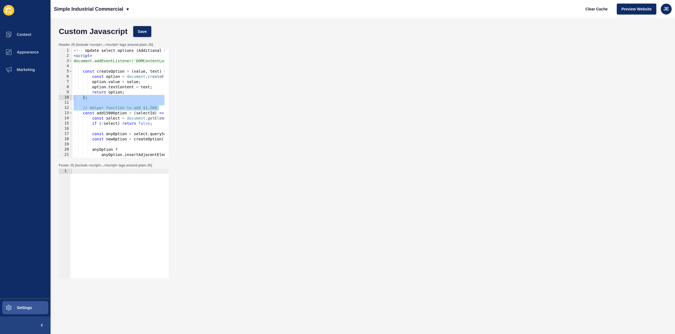
click at [434, 140] on div "Header JS (include <script>...</script> tags around plain JS) }; 1 2 3 4 5 6 7 …" at bounding box center [362, 100] width 613 height 121
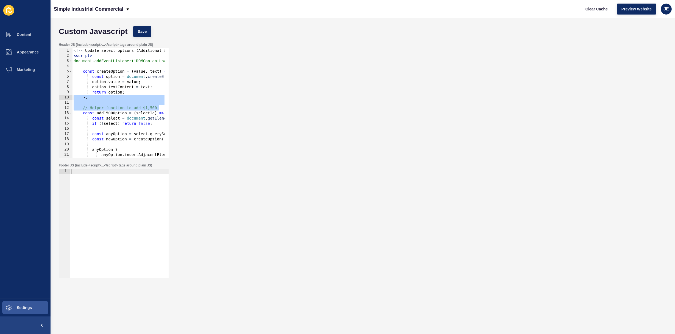
click at [434, 140] on div "Header JS (include <script>...</script> tags around plain JS) }; 1 2 3 4 5 6 7 …" at bounding box center [362, 100] width 613 height 121
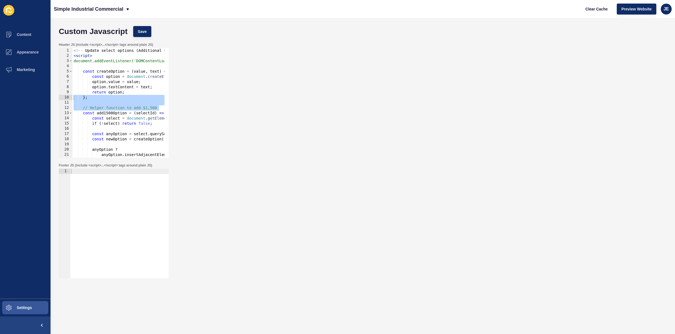
click at [434, 140] on div "Header JS (include <script>...</script> tags around plain JS) }; 1 2 3 4 5 6 7 …" at bounding box center [362, 100] width 613 height 121
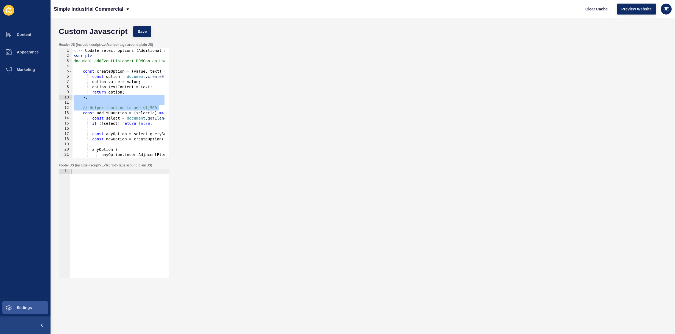
click at [434, 140] on div "Header JS (include <script>...</script> tags around plain JS) }; 1 2 3 4 5 6 7 …" at bounding box center [362, 100] width 613 height 121
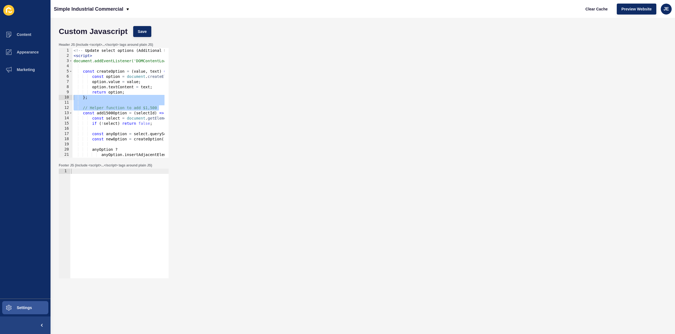
click at [434, 140] on div "Header JS (include <script>...</script> tags around plain JS) }; 1 2 3 4 5 6 7 …" at bounding box center [362, 100] width 613 height 121
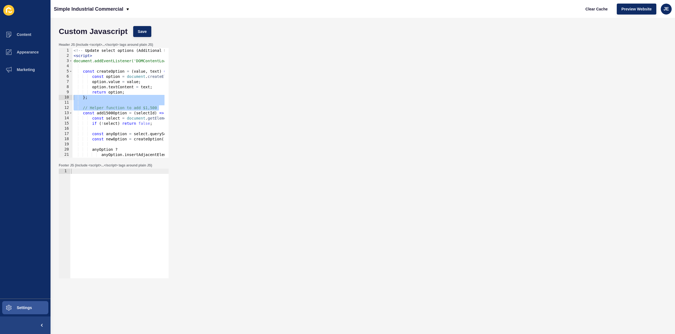
click at [434, 140] on div "Header JS (include <script>...</script> tags around plain JS) }; 1 2 3 4 5 6 7 …" at bounding box center [362, 100] width 613 height 121
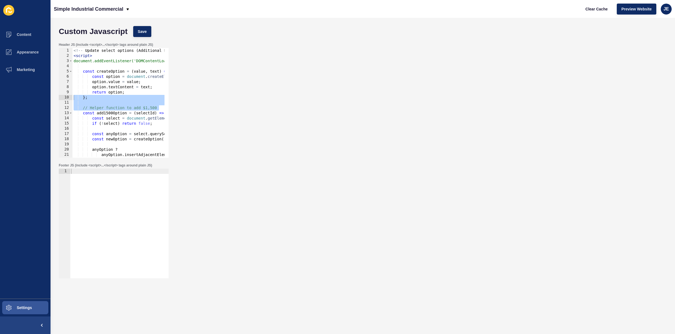
click at [434, 140] on div "Header JS (include <script>...</script> tags around plain JS) }; 1 2 3 4 5 6 7 …" at bounding box center [362, 100] width 613 height 121
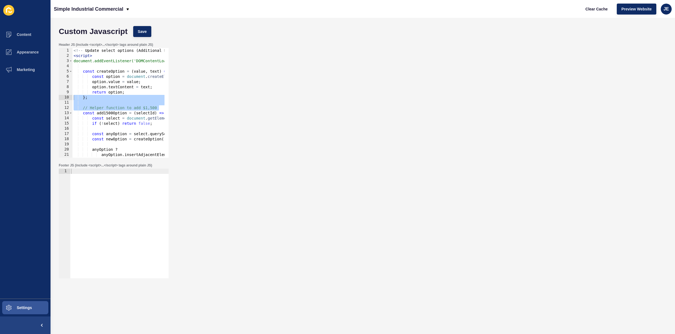
click at [434, 140] on div "Header JS (include <script>...</script> tags around plain JS) }; 1 2 3 4 5 6 7 …" at bounding box center [362, 100] width 613 height 121
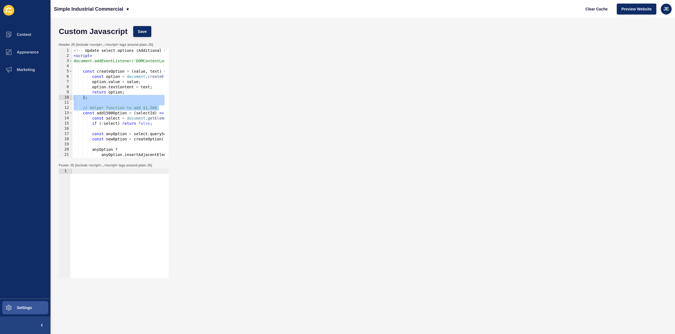
click at [565, 176] on div "Footer JS (include <script>...</script> tags around plain JS) 1 ההההההההההההההה…" at bounding box center [362, 221] width 613 height 121
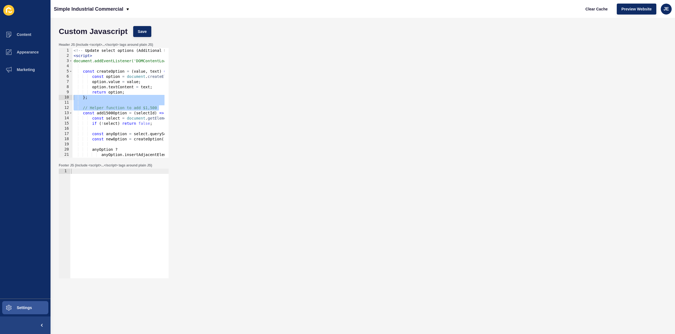
click at [565, 176] on div "Footer JS (include <script>...</script> tags around plain JS) 1 ההההההההההההההה…" at bounding box center [362, 221] width 613 height 121
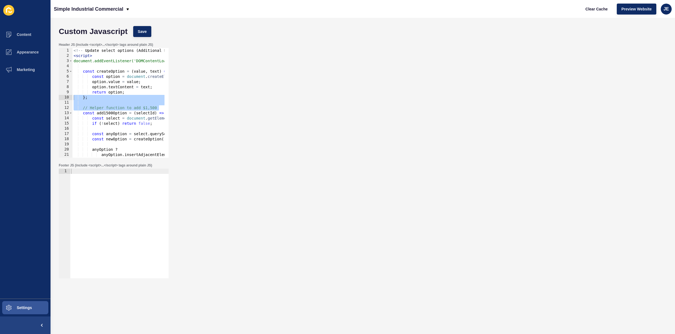
click at [565, 176] on div "Footer JS (include <script>...</script> tags around plain JS) 1 ההההההההההההההה…" at bounding box center [362, 221] width 613 height 121
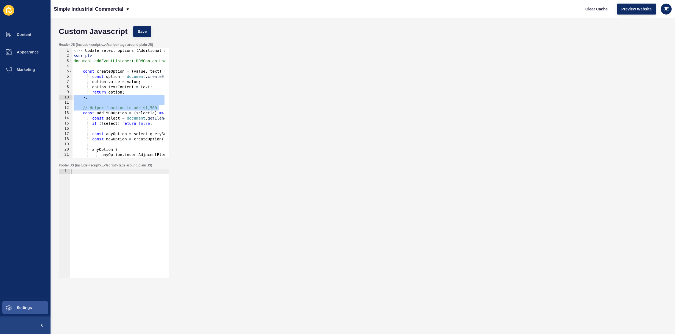
click at [565, 176] on div "Footer JS (include <script>...</script> tags around plain JS) 1 ההההההההההההההה…" at bounding box center [362, 221] width 613 height 121
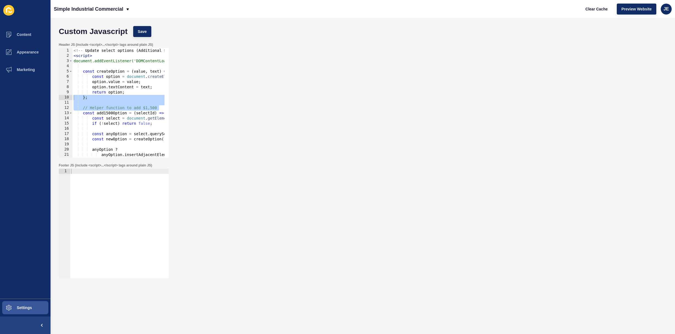
click at [565, 176] on div "Footer JS (include <script>...</script> tags around plain JS) 1 ההההההההההההההה…" at bounding box center [362, 221] width 613 height 121
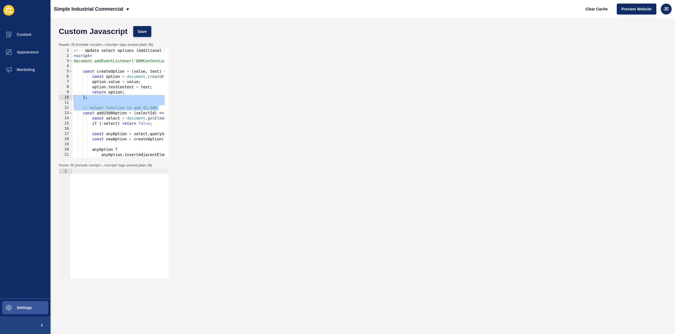
click at [565, 176] on div "Footer JS (include <script>...</script> tags around plain JS) 1 ההההההההההההההה…" at bounding box center [362, 221] width 613 height 121
click at [403, 141] on div "Header JS (include <script>...</script> tags around plain JS) }; 1 2 3 4 5 6 7 …" at bounding box center [362, 100] width 613 height 121
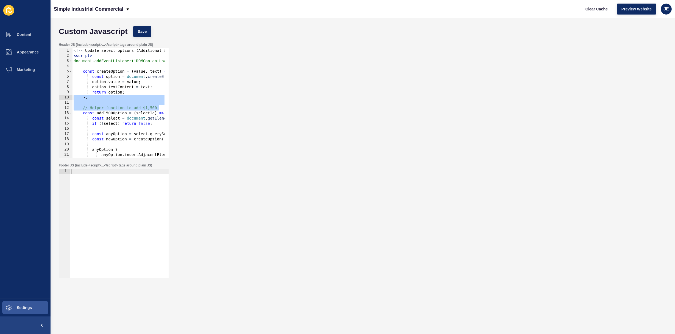
click at [403, 141] on div "Header JS (include <script>...</script> tags around plain JS) }; 1 2 3 4 5 6 7 …" at bounding box center [362, 100] width 613 height 121
click at [233, 96] on div "Header JS (include <script>...</script> tags around plain JS) }; 1 2 3 4 5 6 7 …" at bounding box center [362, 100] width 613 height 121
click at [124, 100] on div "<!-- Update select options ( Additional $1500 option and removal of per week op…" at bounding box center [234, 106] width 325 height 116
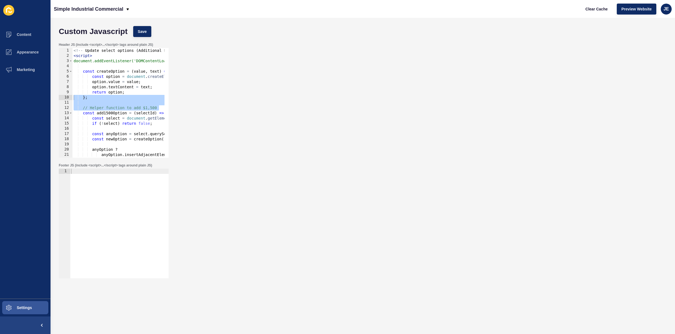
type textarea "};"
click at [333, 109] on div "Header JS (include <script>...</script> tags around plain JS) }; 1 2 3 4 5 6 7 …" at bounding box center [362, 100] width 613 height 121
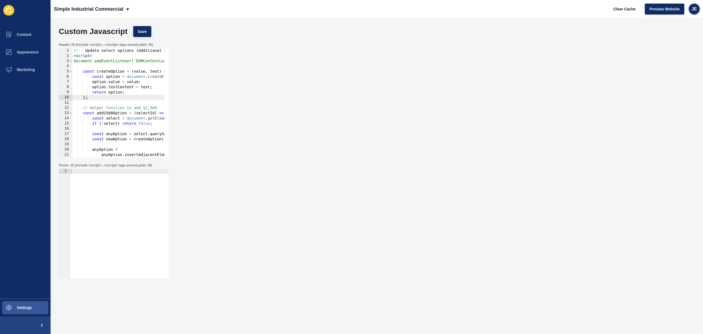
click at [675, 10] on span "JE" at bounding box center [693, 8] width 5 height 5
click at [667, 46] on link "Logout" at bounding box center [681, 46] width 40 height 12
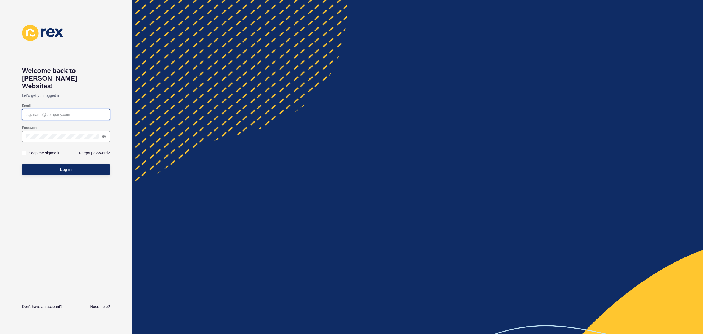
type input "[EMAIL_ADDRESS][PERSON_NAME][DOMAIN_NAME]"
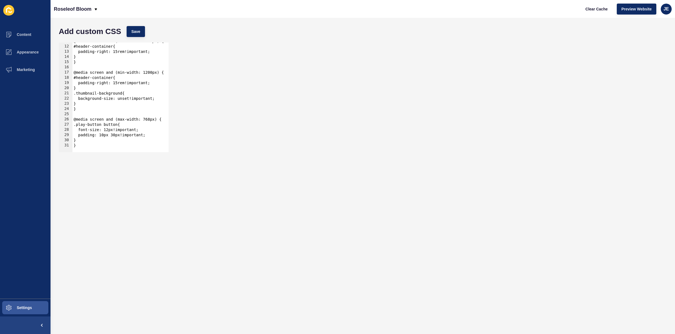
scroll to position [56, 0]
click at [377, 122] on div "font-family: 'DM Sans'; 11 12 13 14 15 16 17 18 19 20 21 22 23 24 25 26 27 28 2…" at bounding box center [362, 97] width 613 height 115
click at [376, 122] on div "font-family: 'DM Sans'; 11 12 13 14 15 16 17 18 19 20 21 22 23 24 25 26 27 28 2…" at bounding box center [362, 97] width 613 height 115
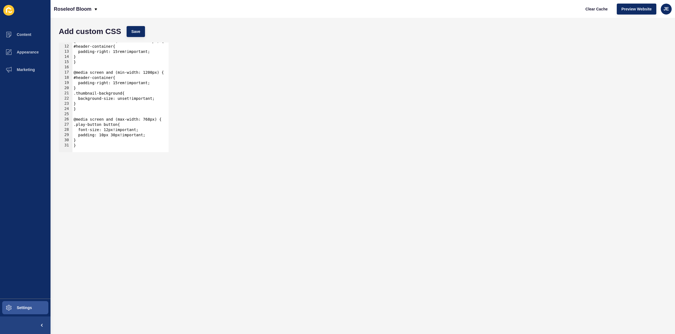
click at [376, 122] on div "font-family: 'DM Sans'; 11 12 13 14 15 16 17 18 19 20 21 22 23 24 25 26 27 28 2…" at bounding box center [362, 97] width 613 height 115
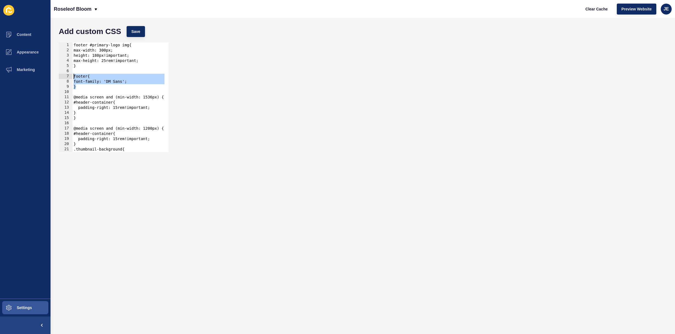
drag, startPoint x: 93, startPoint y: 89, endPoint x: 57, endPoint y: 74, distance: 38.6
click at [57, 74] on div "} 1 2 3 4 5 6 7 8 9 10 11 12 13 14 15 16 17 18 19 20 21 22 23 footer #primary-l…" at bounding box center [362, 97] width 613 height 115
type textarea "footer{ font-family: 'DM Sans';"
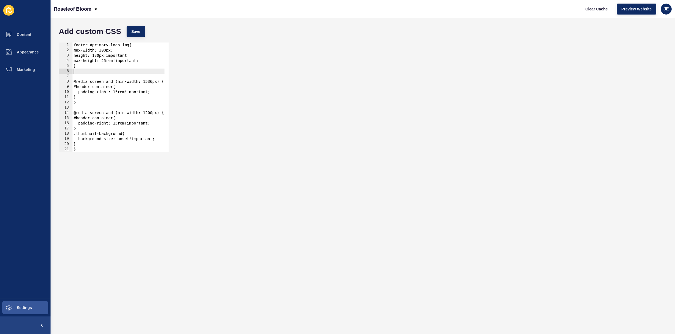
type textarea "}"
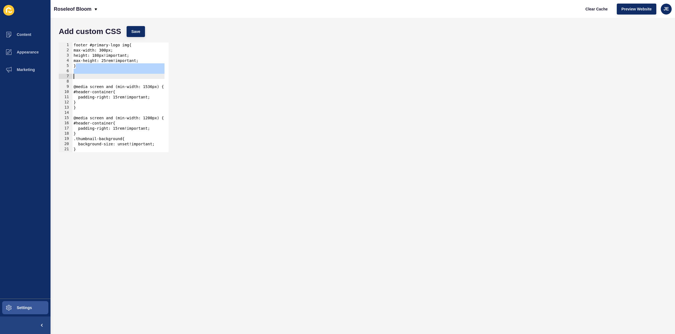
type textarea "font-family: 'DM Sans'; }"
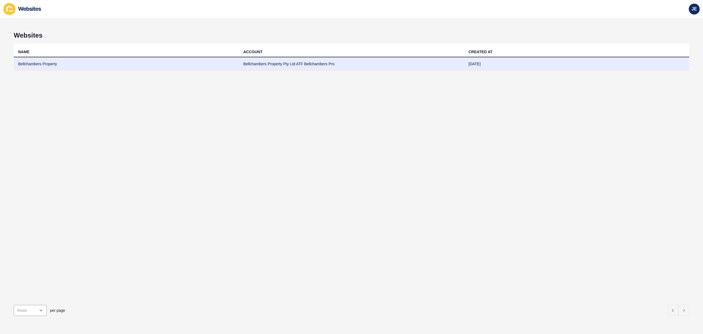
click at [202, 66] on td "Bellchambers Property" at bounding box center [126, 63] width 225 height 13
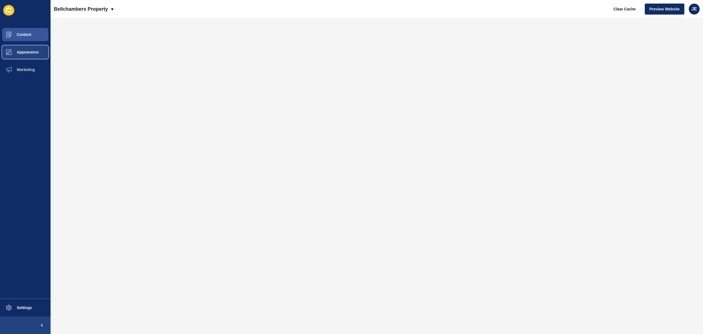
click at [33, 54] on span "Appearance" at bounding box center [19, 52] width 40 height 4
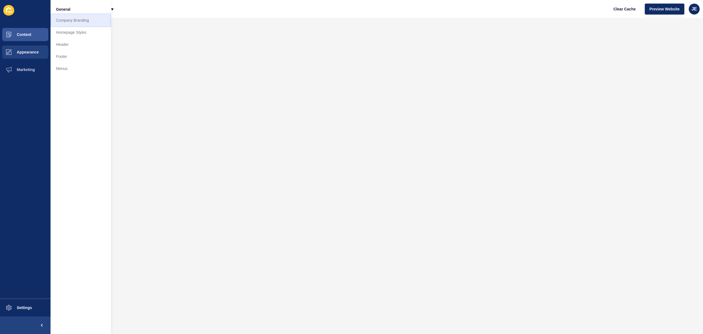
click at [77, 21] on link "Company Branding" at bounding box center [81, 20] width 60 height 12
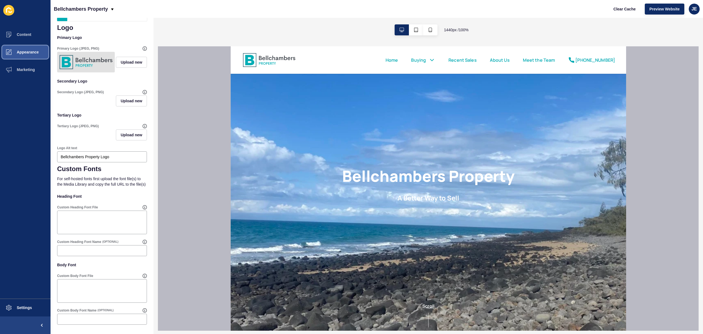
click at [32, 58] on button "Appearance" at bounding box center [25, 52] width 51 height 18
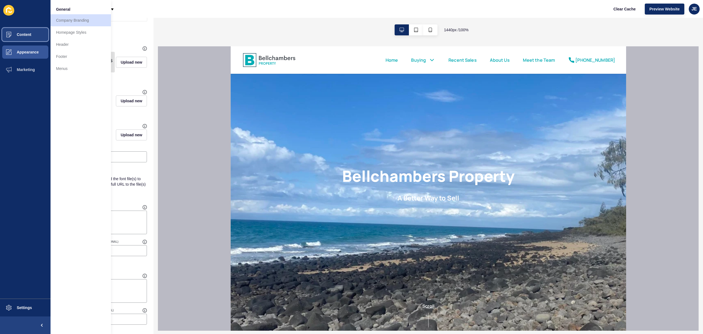
click at [32, 35] on button "Content" at bounding box center [25, 35] width 51 height 18
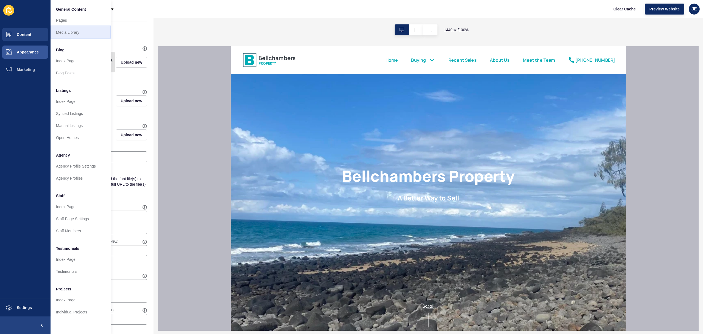
click at [82, 29] on link "Media Library" at bounding box center [81, 32] width 60 height 12
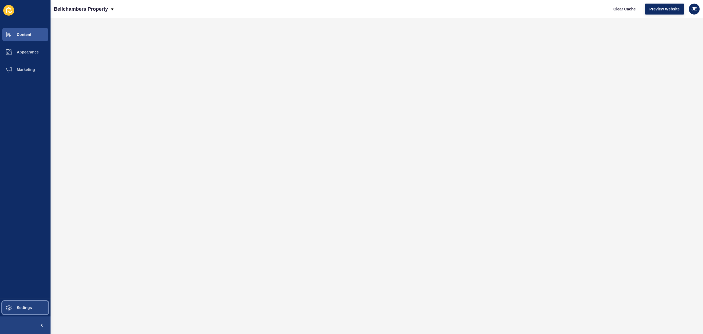
click at [33, 308] on button "Settings" at bounding box center [25, 308] width 51 height 18
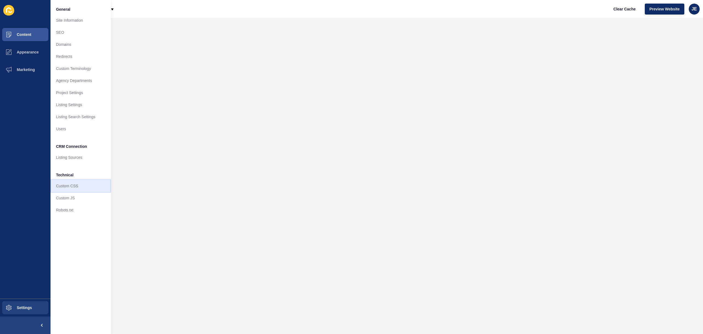
click at [71, 186] on link "Custom CSS" at bounding box center [81, 186] width 60 height 12
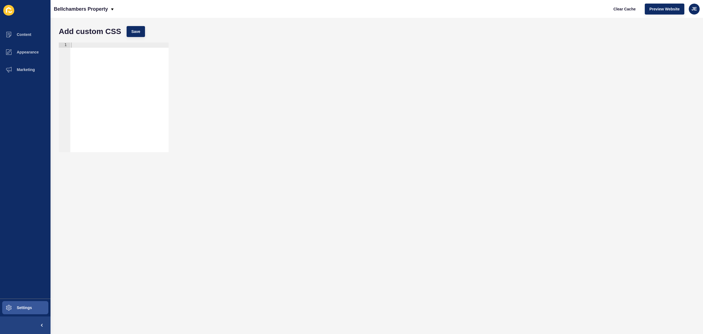
click at [118, 62] on div at bounding box center [119, 103] width 99 height 120
paste textarea "}"
type textarea "}"
click at [142, 26] on button "Save" at bounding box center [136, 31] width 18 height 11
click at [100, 100] on div "@font-face { font-family: 'MoonTime'; src: url('https://app-spoke-sites-au.s3.a…" at bounding box center [214, 101] width 288 height 116
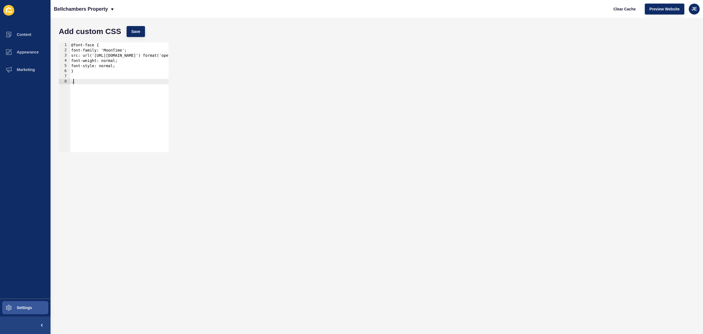
paste textarea "front-page__content siteloft-ucg"
type textarea "}"
paste textarea "front-page__content siteloft-ucg"
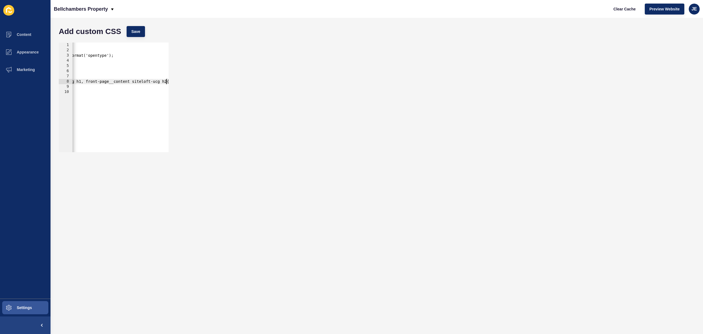
click at [85, 82] on div "@font-face { font-family: 'MoonTime'; src: url('https://app-spoke-sites-au.s3.a…" at bounding box center [141, 101] width 288 height 116
drag, startPoint x: 116, startPoint y: 89, endPoint x: 65, endPoint y: 90, distance: 51.1
click at [65, 90] on div ".front-page__content siteloft-ucg h1, .front-page__content siteloft-ucg h2{ 1 2…" at bounding box center [114, 98] width 110 height 110
type textarea "}"
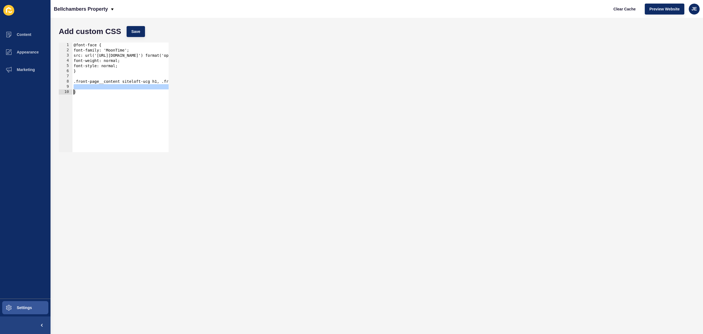
click at [98, 86] on div "@font-face { font-family: 'MoonTime'; src: url('https://app-spoke-sites-au.s3.a…" at bounding box center [216, 101] width 288 height 116
paste textarea "font-family: 'MoonTime', sans-serif;"
click at [138, 31] on span "Save" at bounding box center [135, 31] width 9 height 5
click at [624, 10] on span "Clear Cache" at bounding box center [624, 8] width 22 height 5
click at [145, 82] on div "@font-face { font-family: 'MoonTime'; src: url('https://app-spoke-sites-au.s3.a…" at bounding box center [216, 101] width 288 height 116
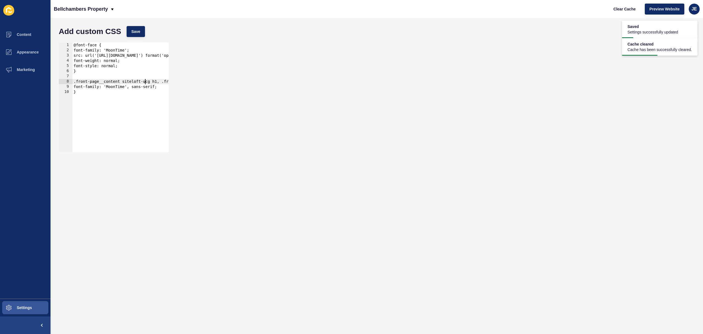
click at [145, 82] on div "@font-face { font-family: 'MoonTime'; src: url('https://app-spoke-sites-au.s3.a…" at bounding box center [216, 101] width 288 height 116
click at [124, 83] on div "@font-face { font-family: 'MoonTime'; src: url('https://app-spoke-sites-au.s3.a…" at bounding box center [216, 101] width 288 height 116
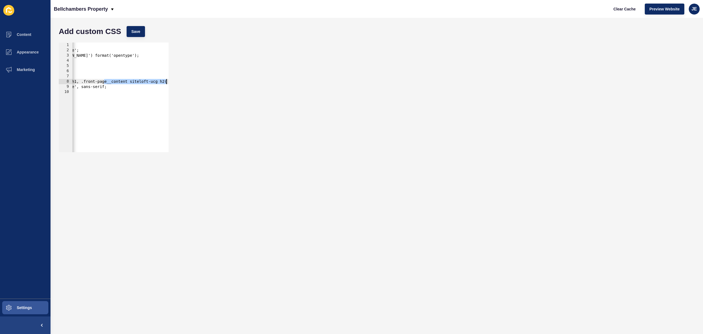
scroll to position [0, 50]
drag, startPoint x: 164, startPoint y: 83, endPoint x: 143, endPoint y: 83, distance: 20.9
click at [181, 83] on div ".front-page__content h1, .front-page__content siteloft-ucg h2{ 1 2 3 4 5 6 7 8 …" at bounding box center [376, 97] width 641 height 115
click at [160, 84] on div "@font-face { font-family: 'MoonTime'; src: url('https://app-spoke-sites-au.s3.a…" at bounding box center [166, 101] width 288 height 116
drag, startPoint x: 157, startPoint y: 83, endPoint x: 129, endPoint y: 84, distance: 28.6
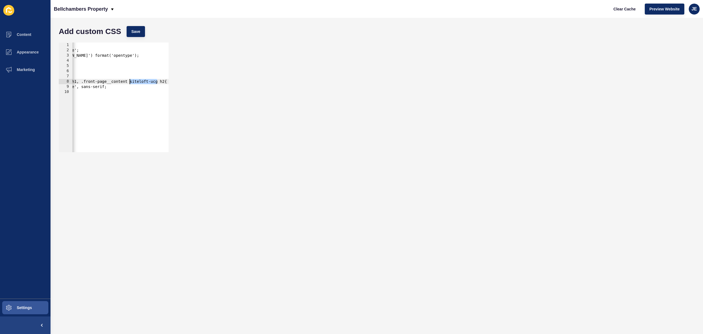
click at [129, 84] on div "@font-face { font-family: 'MoonTime'; src: url('https://app-spoke-sites-au.s3.a…" at bounding box center [166, 101] width 288 height 116
click at [142, 32] on button "Save" at bounding box center [136, 31] width 18 height 11
click at [618, 10] on span "Clear Cache" at bounding box center [624, 8] width 22 height 5
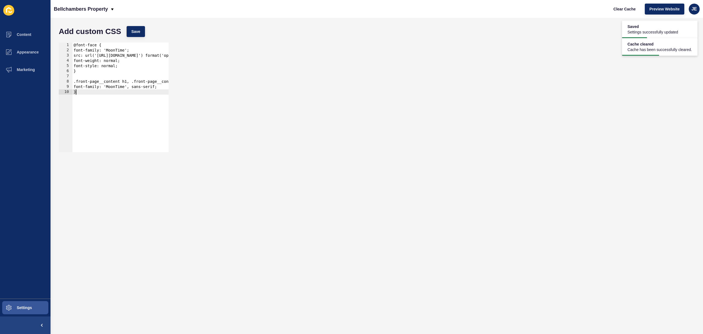
drag, startPoint x: 110, startPoint y: 95, endPoint x: 60, endPoint y: 93, distance: 50.3
click at [60, 93] on div "} 1 2 3 4 5 6 7 8 9 10 @font-face { font-family: 'MoonTime'; src: url('https://…" at bounding box center [114, 98] width 110 height 110
click at [162, 87] on div "@font-face { font-family: 'MoonTime'; src: url('https://app-spoke-sites-au.s3.a…" at bounding box center [216, 101] width 288 height 116
type textarea "font-family: 'MoonTime', sans-serif;"
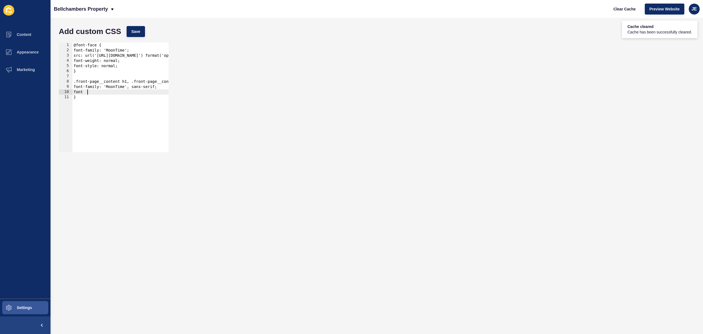
type textarea "font-s"
type textarea "i"
click at [139, 32] on span "Save" at bounding box center [135, 31] width 9 height 5
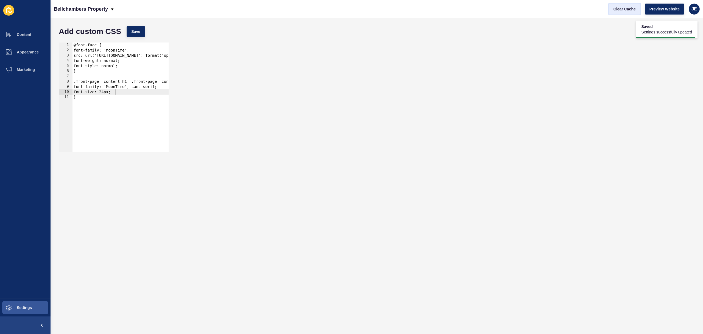
click at [615, 9] on span "Clear Cache" at bounding box center [624, 8] width 22 height 5
drag, startPoint x: 108, startPoint y: 93, endPoint x: 104, endPoint y: 92, distance: 3.6
click at [104, 92] on div "@font-face { font-family: 'MoonTime'; src: url('https://app-spoke-sites-au.s3.a…" at bounding box center [216, 101] width 288 height 116
type textarea "font-size: 55px;"
click at [135, 33] on span "Save" at bounding box center [135, 31] width 9 height 5
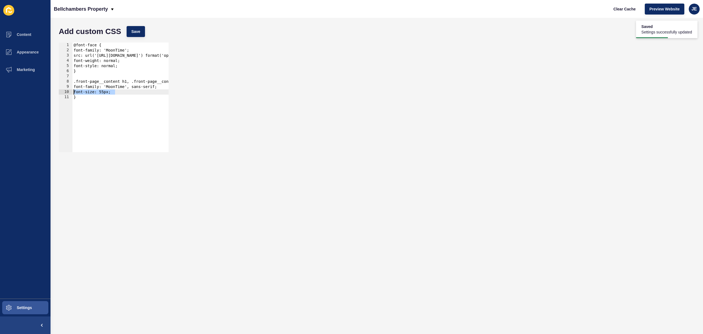
drag, startPoint x: 119, startPoint y: 92, endPoint x: 71, endPoint y: 92, distance: 47.2
click at [71, 92] on div "font-size: 55px; 1 2 3 4 5 6 7 8 9 10 11 @font-face { font-family: 'MoonTime'; …" at bounding box center [114, 98] width 110 height 110
click at [105, 91] on div "@font-face { font-family: 'MoonTime'; src: url('https://app-spoke-sites-au.s3.a…" at bounding box center [216, 101] width 288 height 116
click at [138, 30] on span "Save" at bounding box center [135, 31] width 9 height 5
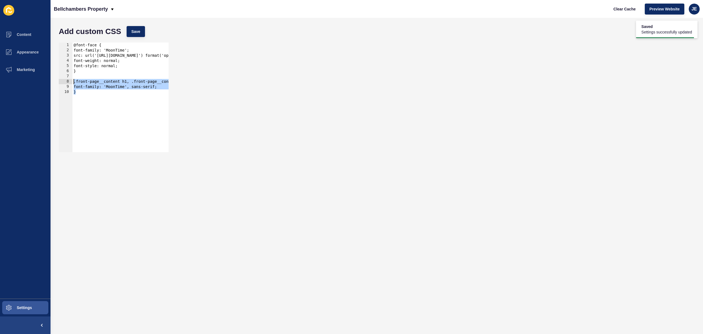
drag, startPoint x: 93, startPoint y: 91, endPoint x: 64, endPoint y: 83, distance: 30.2
click at [64, 83] on div "} 1 2 3 4 5 6 7 8 9 10 @font-face { font-family: 'MoonTime'; src: url('https://…" at bounding box center [114, 98] width 110 height 110
click at [112, 94] on div "@font-face { font-family: 'MoonTime'; src: url('https://app-spoke-sites-au.s3.a…" at bounding box center [216, 101] width 288 height 116
type textarea "}"
paste textarea "}"
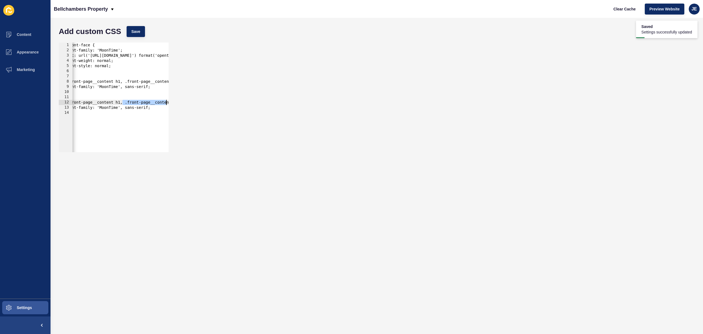
scroll to position [0, 20]
drag, startPoint x: 130, startPoint y: 104, endPoint x: 164, endPoint y: 103, distance: 34.1
click at [164, 103] on div "@font-face { font-family: 'MoonTime'; src: url('https://app-spoke-sites-au.s3.a…" at bounding box center [196, 101] width 288 height 116
drag, startPoint x: 112, startPoint y: 122, endPoint x: 37, endPoint y: 121, distance: 75.2
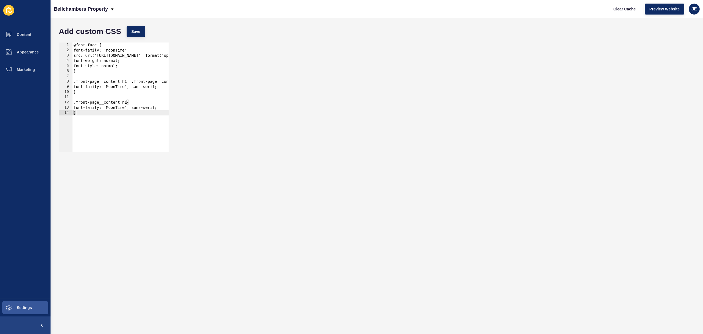
click at [37, 121] on div "Content Appearance Marketing Settings Bellchambers Property Clear Cache Preview…" at bounding box center [351, 167] width 703 height 334
type textarea "}"
paste textarea ".front-page__content h2"
type textarea "}"
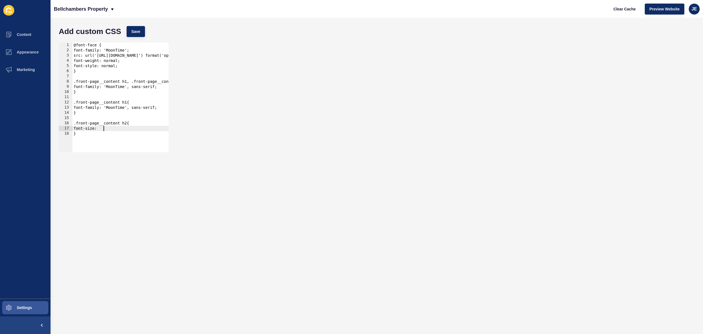
click at [117, 130] on div "@font-face { font-family: 'MoonTime'; src: url('https://app-spoke-sites-au.s3.a…" at bounding box center [216, 101] width 288 height 116
click at [96, 129] on div "@font-face { font-family: 'MoonTime'; src: url('https://app-spoke-sites-au.s3.a…" at bounding box center [216, 101] width 288 height 116
click at [97, 130] on div "@font-face { font-family: 'MoonTime'; src: url('https://app-spoke-sites-au.s3.a…" at bounding box center [216, 101] width 288 height 116
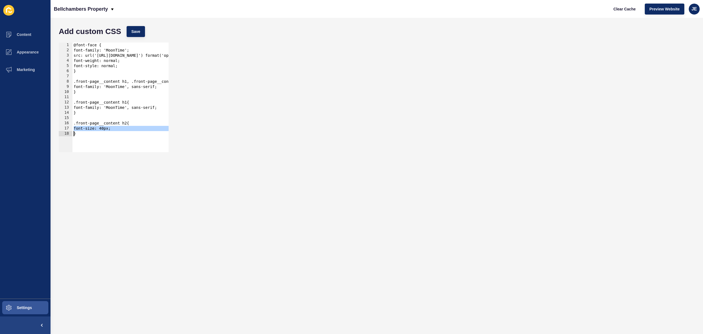
click at [98, 109] on div "@font-face { font-family: 'MoonTime'; src: url('https://app-spoke-sites-au.s3.a…" at bounding box center [216, 101] width 288 height 116
paste textarea
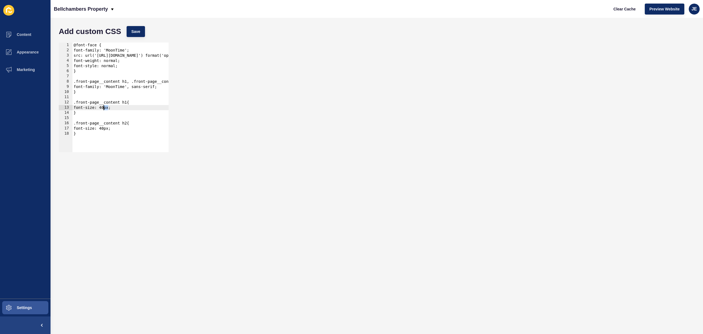
drag, startPoint x: 108, startPoint y: 108, endPoint x: 103, endPoint y: 109, distance: 5.0
click at [103, 109] on div "@font-face { font-family: 'MoonTime'; src: url('https://app-spoke-sites-au.s3.a…" at bounding box center [216, 101] width 288 height 116
type textarea "font-size: 68px;"
drag, startPoint x: 143, startPoint y: 23, endPoint x: 138, endPoint y: 30, distance: 9.0
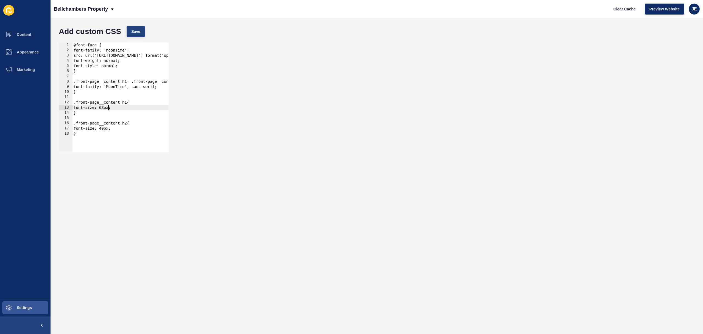
click at [143, 23] on div "Add custom CSS Save font-size: 68px; 1 2 3 4 5 6 7 8 9 10 11 12 13 14 15 16 17 …" at bounding box center [377, 176] width 652 height 317
click at [138, 31] on span "Save" at bounding box center [135, 31] width 9 height 5
click at [616, 10] on span "Clear Cache" at bounding box center [624, 8] width 22 height 5
click at [123, 109] on div "@font-face { font-family: 'MoonTime'; src: url('https://app-spoke-sites-au.s3.a…" at bounding box center [216, 101] width 288 height 116
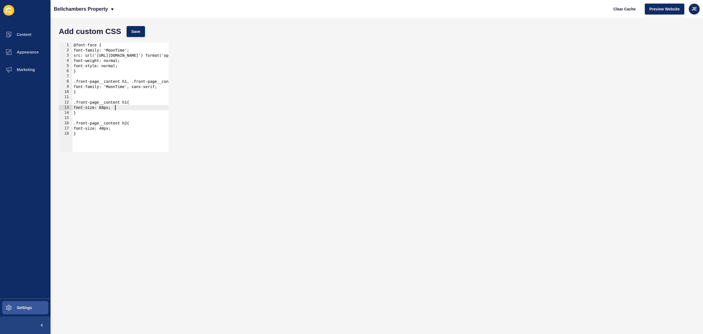
paste textarea "-webkit-line-clamp"
type textarea "-webkit-line-clamp: 1;"
click at [145, 28] on div "Add custom CSS Save" at bounding box center [376, 31] width 641 height 16
click at [144, 29] on button "Save" at bounding box center [136, 31] width 18 height 11
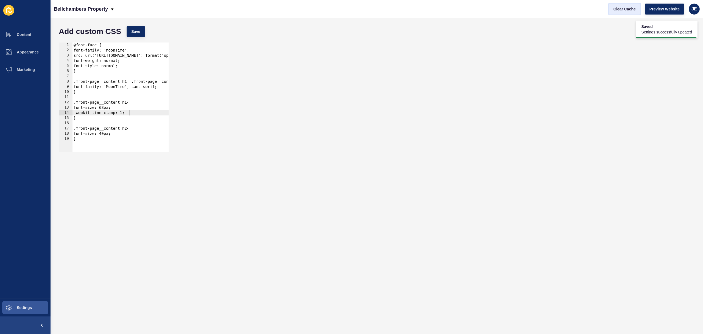
click at [623, 11] on span "Clear Cache" at bounding box center [624, 8] width 22 height 5
click at [143, 111] on div "@font-face { font-family: 'MoonTime'; src: url('https://app-spoke-sites-au.s3.a…" at bounding box center [216, 101] width 288 height 116
type textarea "ove"
type textarea "ov"
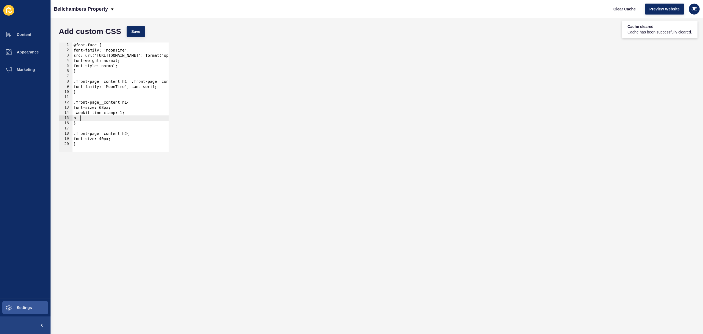
scroll to position [0, 0]
type textarea "e"
type textarea "v"
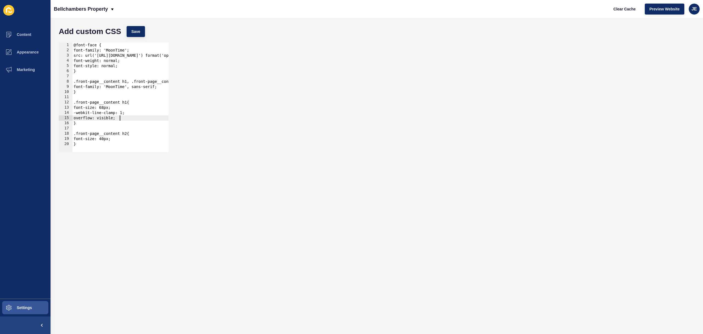
click at [107, 113] on div "@font-face { font-family: 'MoonTime'; src: url('https://app-spoke-sites-au.s3.a…" at bounding box center [216, 101] width 288 height 116
click at [134, 39] on div "Add custom CSS Save" at bounding box center [376, 31] width 641 height 16
click at [141, 29] on button "Save" at bounding box center [136, 31] width 18 height 11
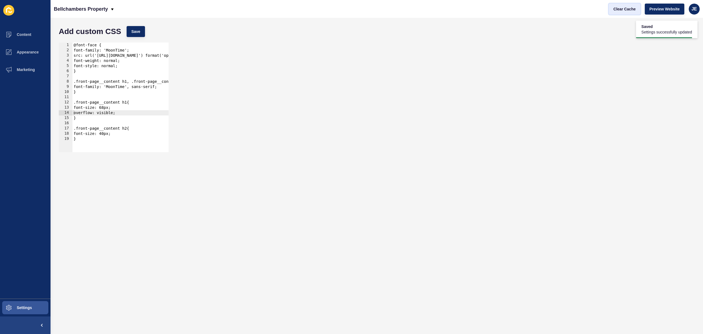
click at [637, 11] on button "Clear Cache" at bounding box center [625, 9] width 32 height 11
drag, startPoint x: 108, startPoint y: 109, endPoint x: 104, endPoint y: 108, distance: 3.3
click at [104, 108] on div "@font-face { font-family: 'MoonTime'; src: url('https://app-spoke-sites-au.s3.a…" at bounding box center [216, 101] width 288 height 116
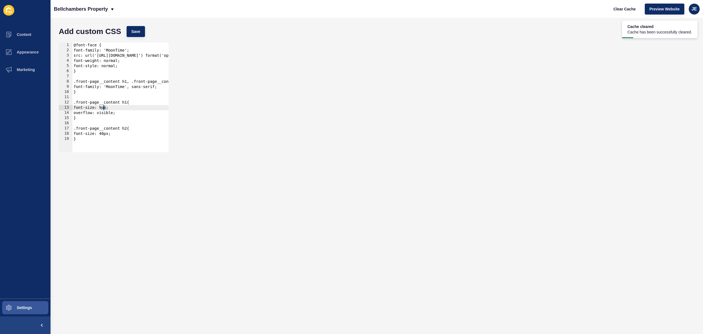
click at [104, 108] on div "@font-face { font-family: 'MoonTime'; src: url('https://app-spoke-sites-au.s3.a…" at bounding box center [216, 101] width 288 height 116
type textarea "font-size: 80px;"
click at [131, 27] on button "Save" at bounding box center [136, 31] width 18 height 11
click at [627, 12] on button "Clear Cache" at bounding box center [625, 9] width 32 height 11
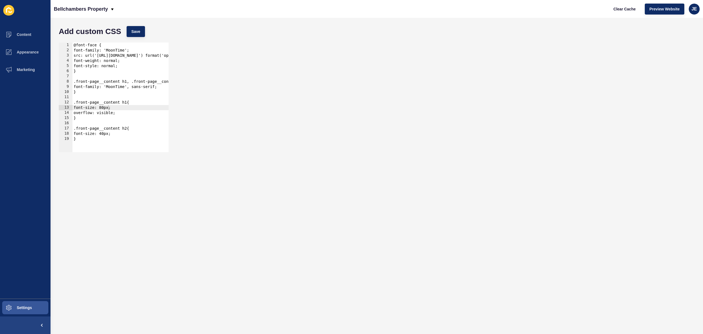
click at [91, 122] on div "@font-face { font-family: 'MoonTime'; src: url('https://app-spoke-sites-au.s3.a…" at bounding box center [216, 101] width 288 height 116
click at [77, 128] on div "@font-face { font-family: 'MoonTime'; src: url('https://app-spoke-sites-au.s3.a…" at bounding box center [216, 101] width 288 height 116
click at [78, 134] on div "@font-face { font-family: 'MoonTime'; src: url('https://app-spoke-sites-au.s3.a…" at bounding box center [216, 101] width 288 height 116
click at [76, 139] on div "@font-face { font-family: 'MoonTime'; src: url('https://app-spoke-sites-au.s3.a…" at bounding box center [216, 101] width 288 height 116
type textarea "}"
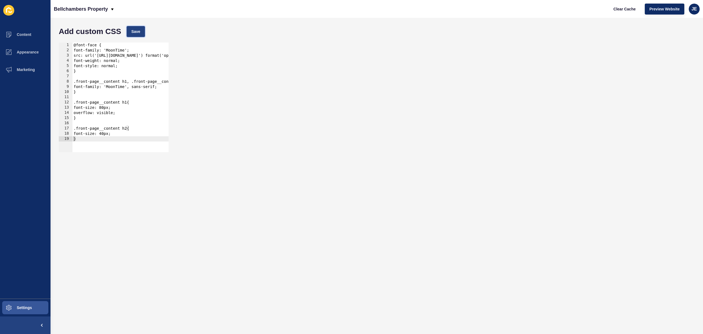
click at [136, 33] on span "Save" at bounding box center [135, 31] width 9 height 5
click at [690, 10] on div "JE" at bounding box center [694, 9] width 11 height 11
click at [668, 47] on link "Logout" at bounding box center [681, 46] width 40 height 12
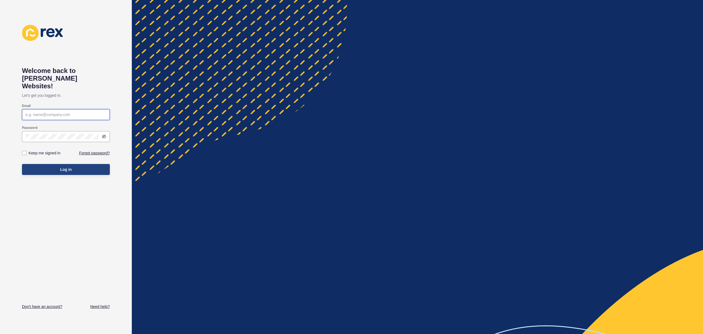
type input "[EMAIL_ADDRESS][PERSON_NAME][DOMAIN_NAME]"
click at [83, 164] on button "Log in" at bounding box center [66, 169] width 88 height 11
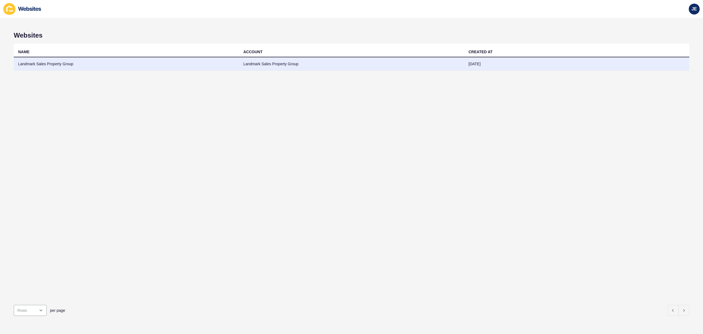
click at [210, 65] on td "Landmark Sales Property Group" at bounding box center [126, 63] width 225 height 13
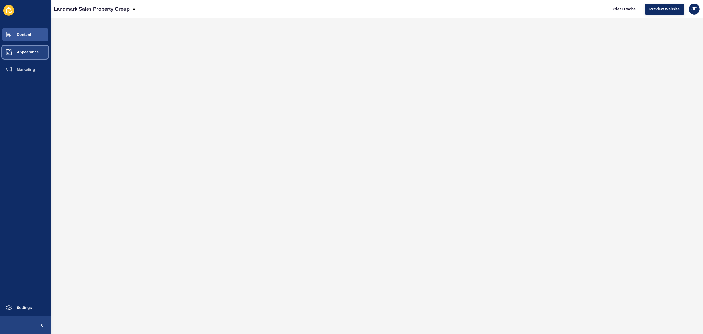
click at [31, 52] on span "Appearance" at bounding box center [19, 52] width 40 height 4
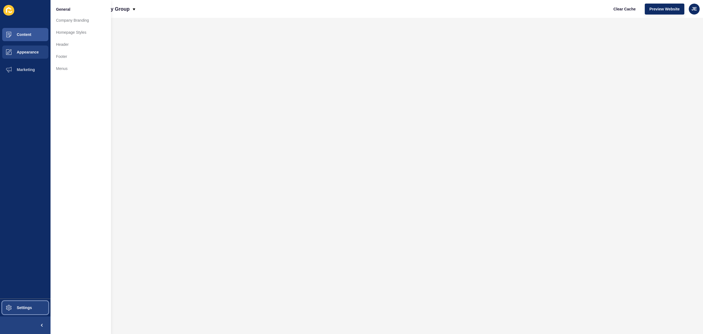
click at [28, 304] on button "Settings" at bounding box center [25, 308] width 51 height 18
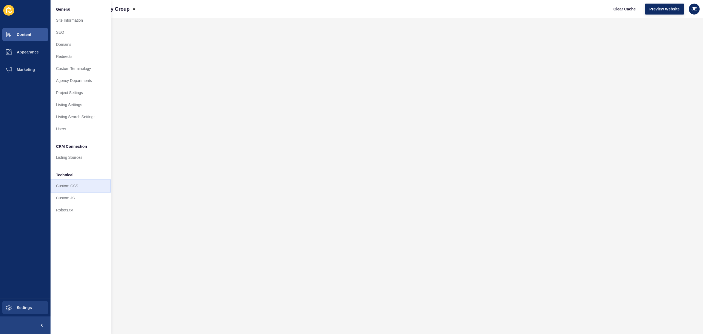
click at [79, 189] on link "Custom CSS" at bounding box center [81, 186] width 60 height 12
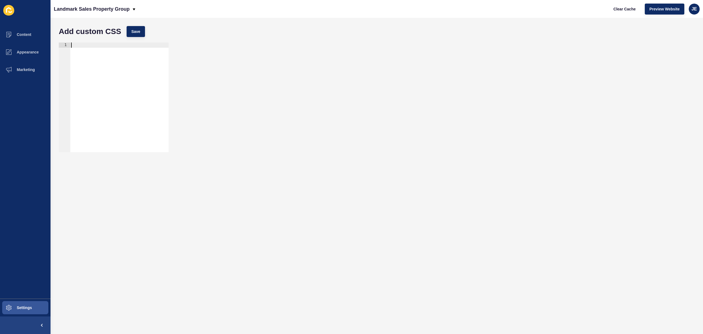
click at [113, 62] on div at bounding box center [119, 103] width 99 height 120
paste textarea "hero-banner"
type textarea "}"
click at [138, 33] on span "Save" at bounding box center [135, 31] width 9 height 5
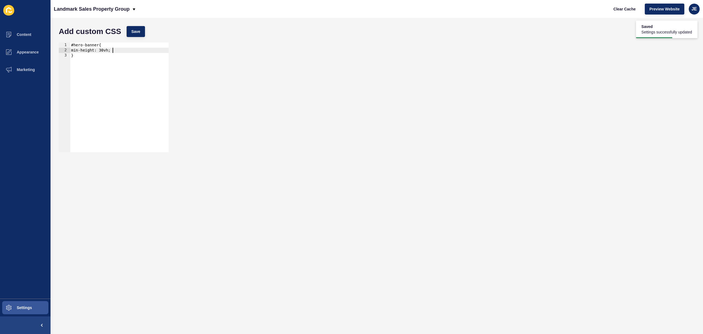
click at [113, 51] on div "#hero-banner{ min-height: 30vh; }" at bounding box center [119, 103] width 99 height 120
click at [138, 33] on span "Save" at bounding box center [135, 31] width 9 height 5
click at [104, 51] on div "#hero-banner{ min-height: 30vh!important; }" at bounding box center [119, 103] width 99 height 120
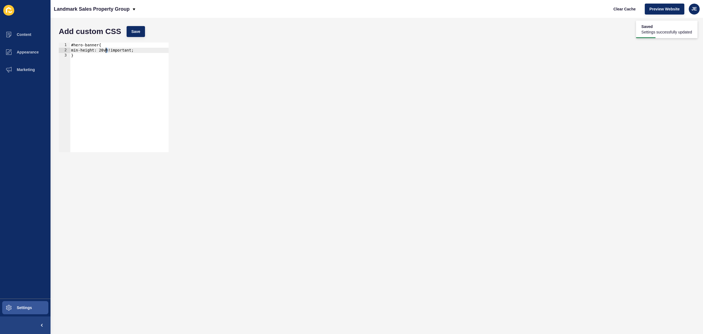
drag, startPoint x: 109, startPoint y: 51, endPoint x: 106, endPoint y: 52, distance: 3.3
click at [106, 52] on div "#hero-banner{ min-height: 20vh!important; }" at bounding box center [119, 103] width 99 height 120
type textarea "min-height: 25vh!important;"
click at [134, 31] on span "Save" at bounding box center [135, 31] width 9 height 5
click at [258, 93] on div "min-height: 25vh!important; 1 2 3 #hero-banner{ min-height: 25vh!important; } ה…" at bounding box center [376, 97] width 641 height 115
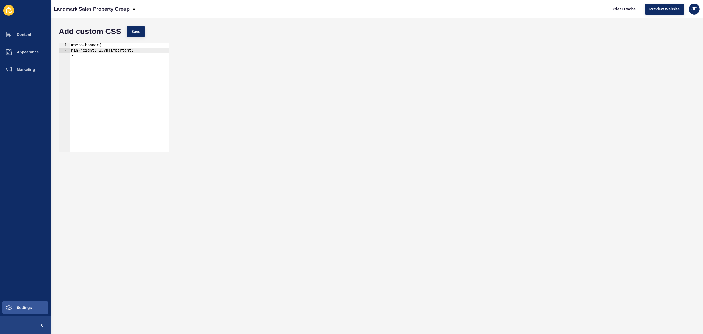
click at [258, 93] on div "min-height: 25vh!important; 1 2 3 #hero-banner{ min-height: 25vh!important; } ה…" at bounding box center [376, 97] width 641 height 115
click at [271, 74] on div "min-height: 25vh!important; 1 2 3 #hero-banner{ min-height: 25vh!important; } ה…" at bounding box center [376, 97] width 641 height 115
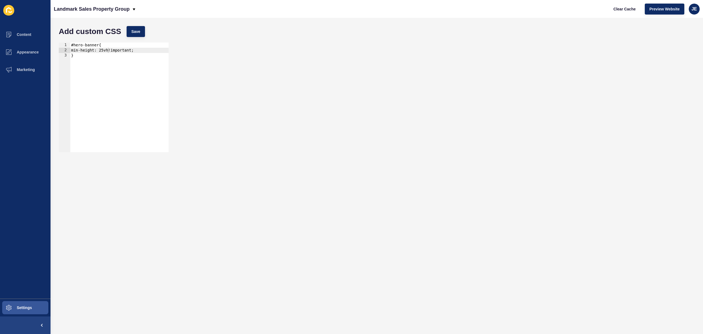
click at [271, 74] on div "min-height: 25vh!important; 1 2 3 #hero-banner{ min-height: 25vh!important; } ה…" at bounding box center [376, 97] width 641 height 115
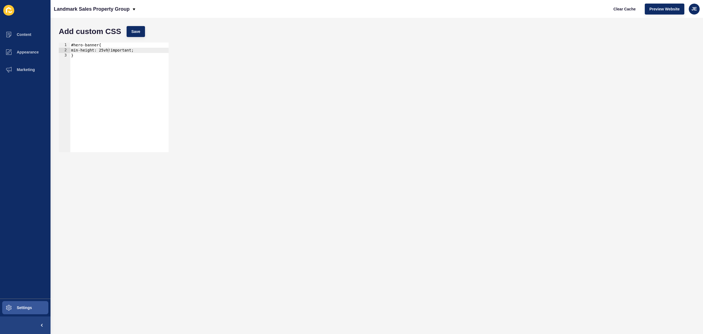
click at [271, 74] on div "min-height: 25vh!important; 1 2 3 #hero-banner{ min-height: 25vh!important; } ה…" at bounding box center [376, 97] width 641 height 115
click at [690, 11] on div "JE" at bounding box center [694, 9] width 11 height 11
click at [680, 44] on link "Logout" at bounding box center [681, 46] width 40 height 12
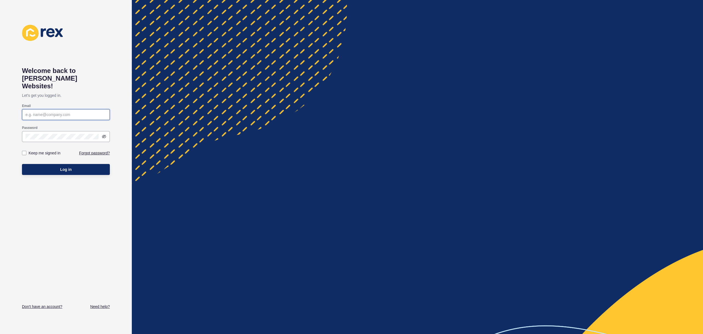
type input "[EMAIL_ADDRESS][PERSON_NAME][DOMAIN_NAME]"
click at [275, 127] on div at bounding box center [417, 167] width 571 height 334
drag, startPoint x: 275, startPoint y: 127, endPoint x: 267, endPoint y: 128, distance: 8.0
click at [275, 127] on div at bounding box center [417, 167] width 571 height 334
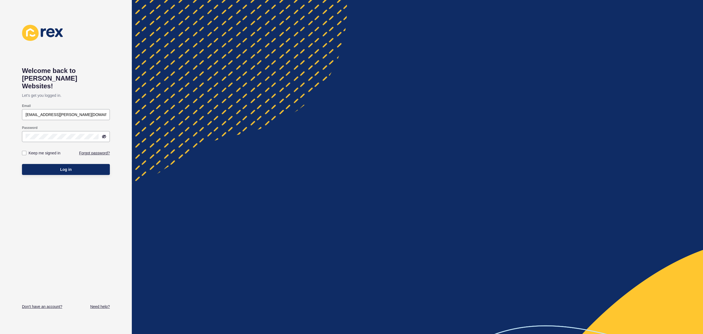
click at [243, 122] on div at bounding box center [417, 167] width 571 height 334
click at [230, 116] on div at bounding box center [417, 167] width 571 height 334
click at [59, 164] on button "Log in" at bounding box center [66, 169] width 88 height 11
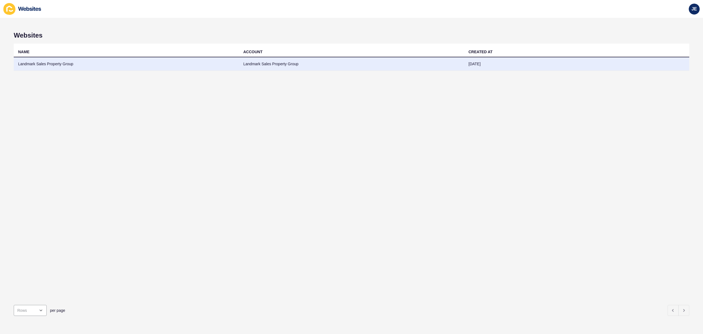
click at [117, 63] on td "Landmark Sales Property Group" at bounding box center [126, 63] width 225 height 13
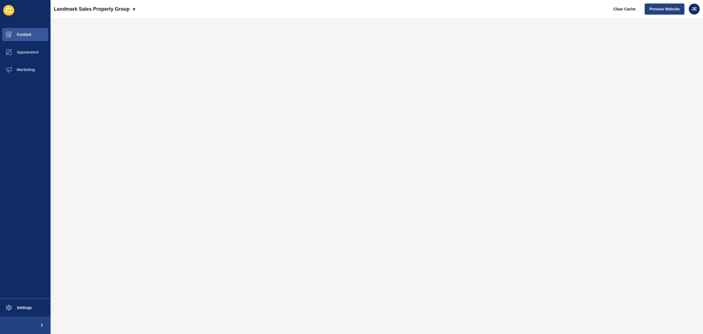
click at [649, 12] on button "Preview Website" at bounding box center [665, 9] width 40 height 11
